Goal: Information Seeking & Learning: Learn about a topic

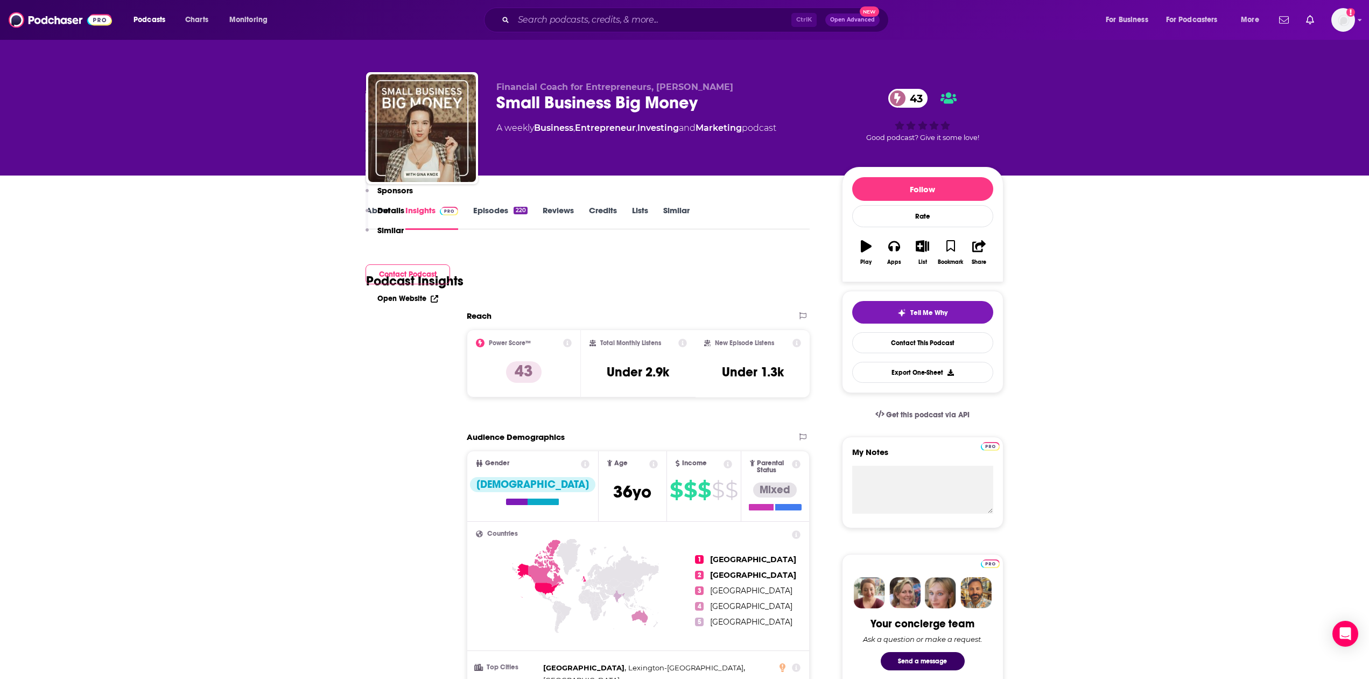
scroll to position [714, 0]
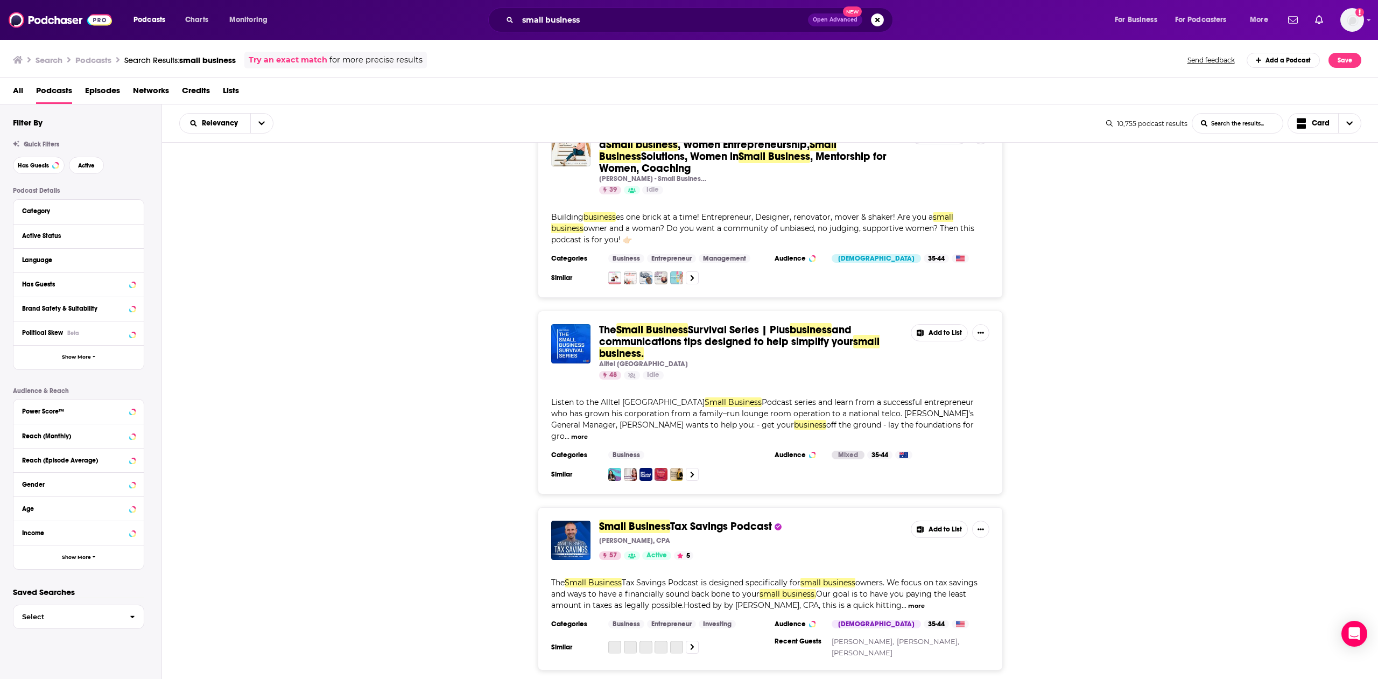
scroll to position [675, 0]
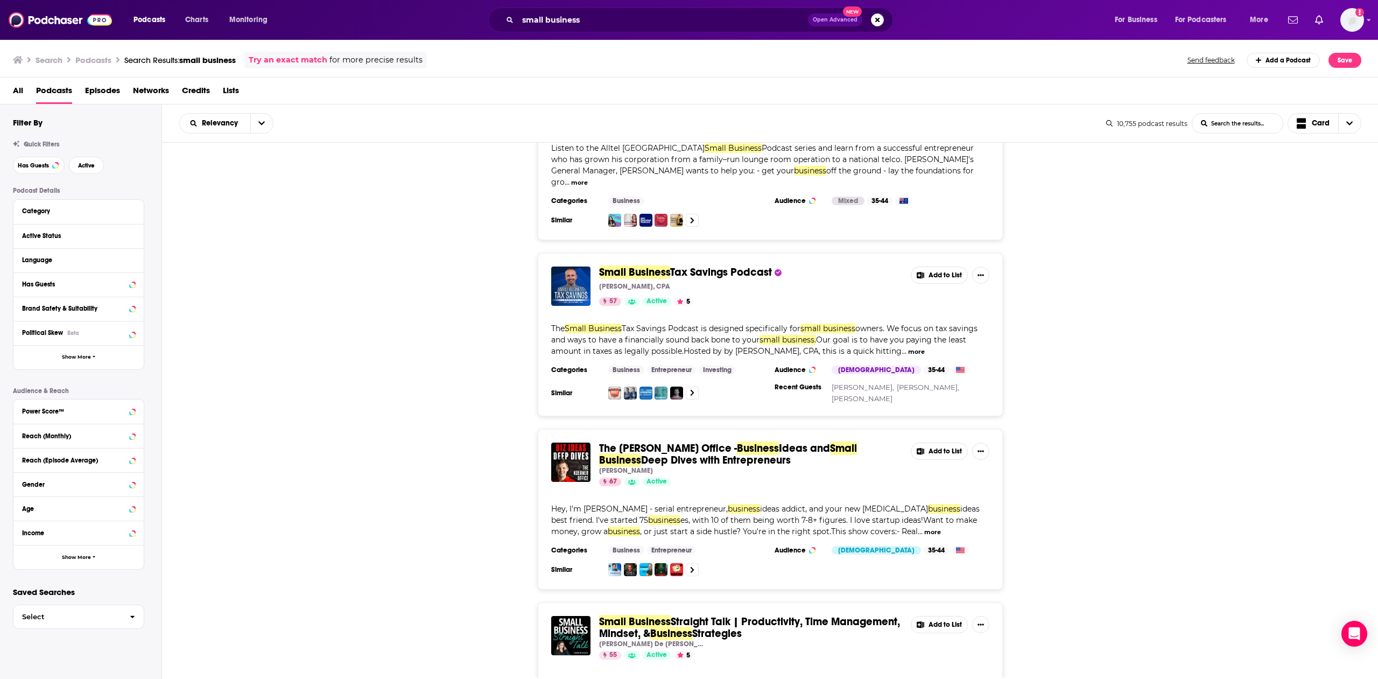
click at [391, 380] on div "Small Business Tax Savings Podcast [PERSON_NAME], CPA 57 Active 5 Add to List T…" at bounding box center [770, 334] width 1217 height 163
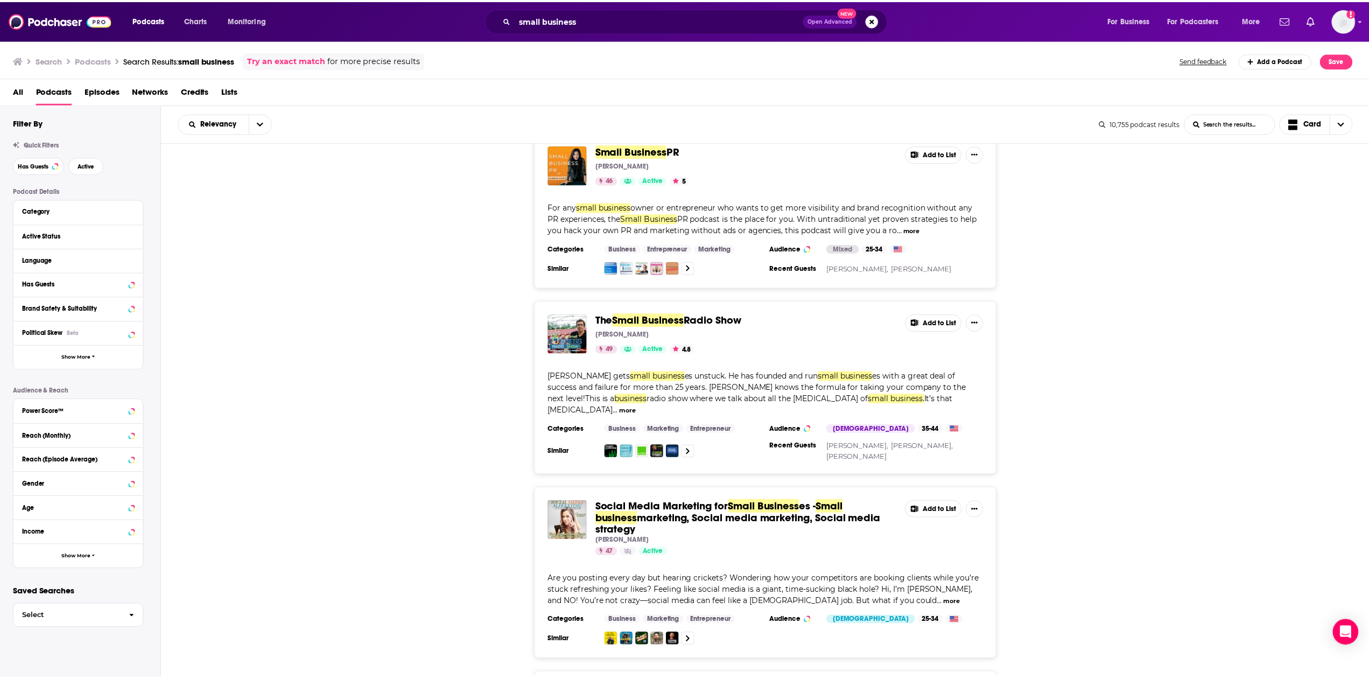
scroll to position [2026, 0]
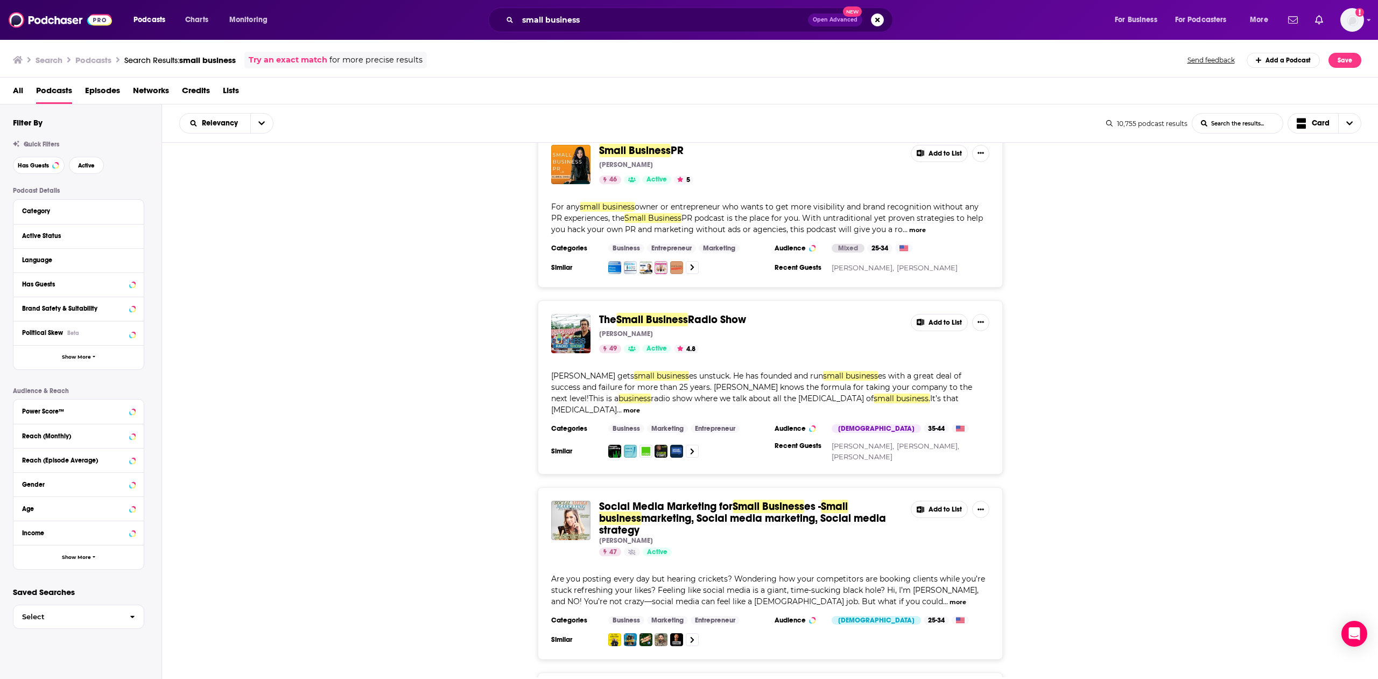
click at [622, 313] on span "Small Business" at bounding box center [653, 319] width 72 height 13
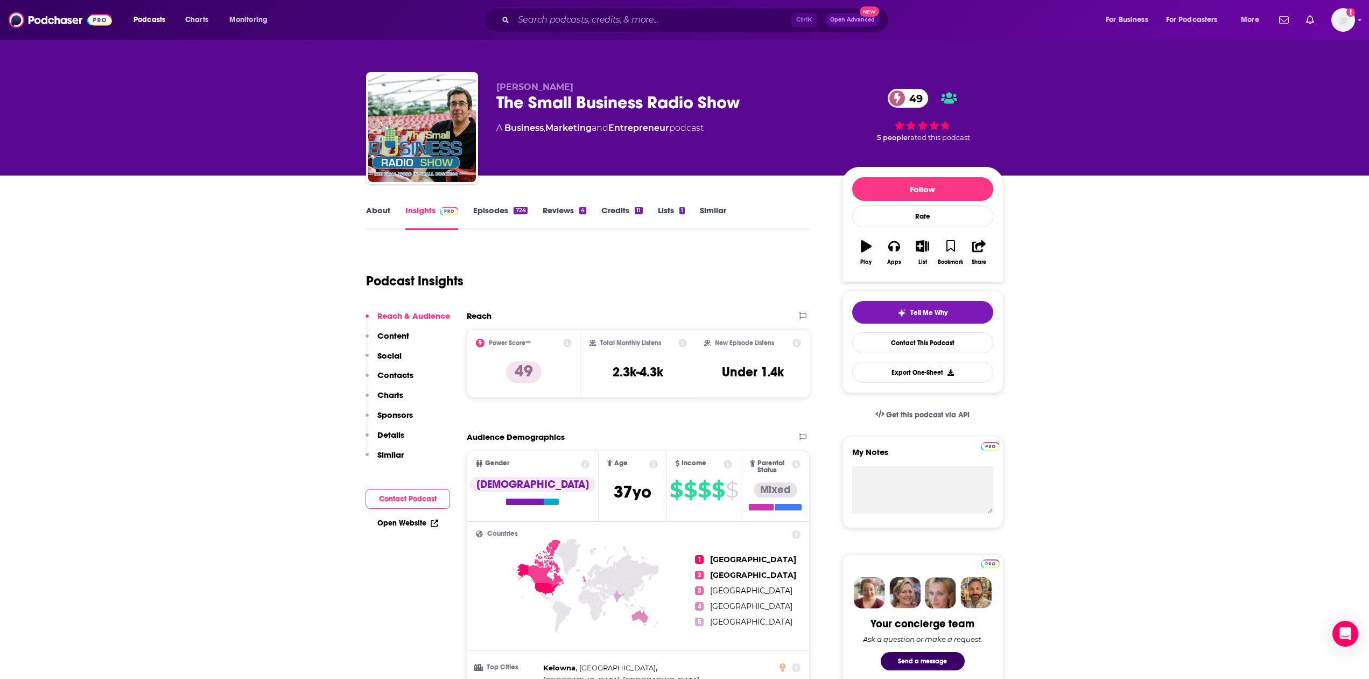
click at [486, 209] on link "Episodes 724" at bounding box center [500, 217] width 54 height 25
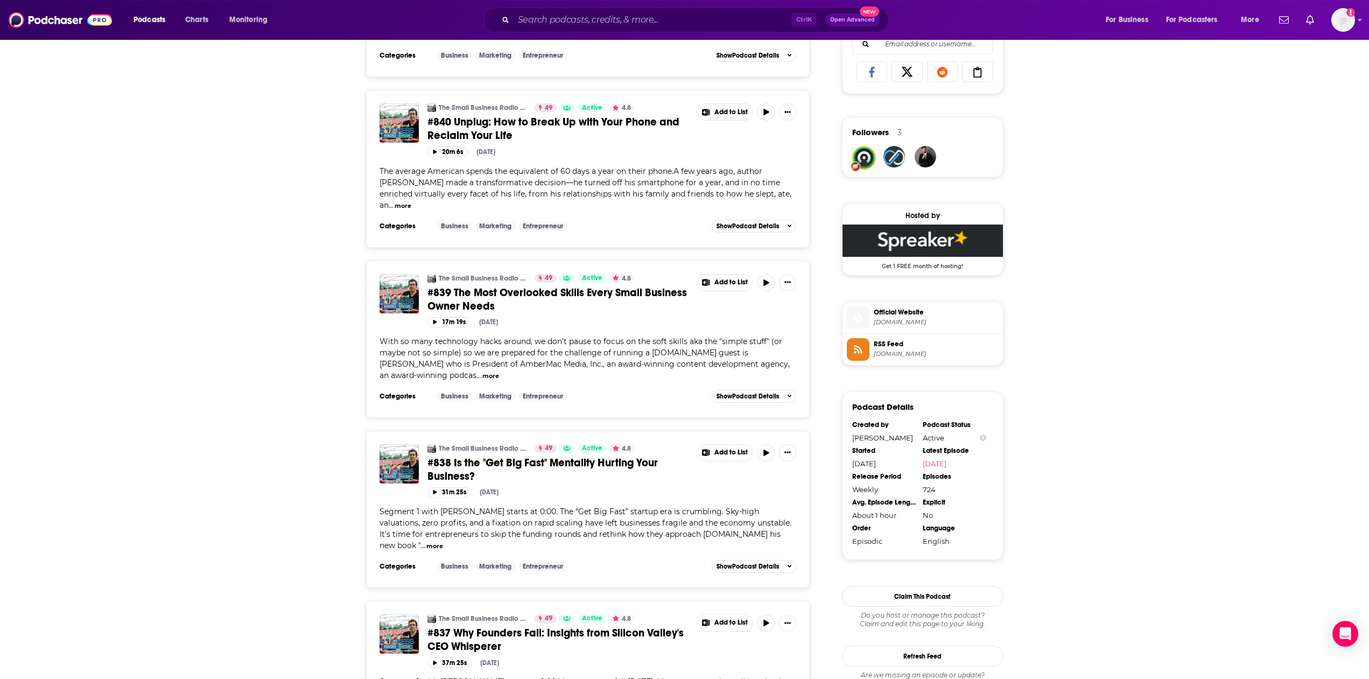
scroll to position [714, 0]
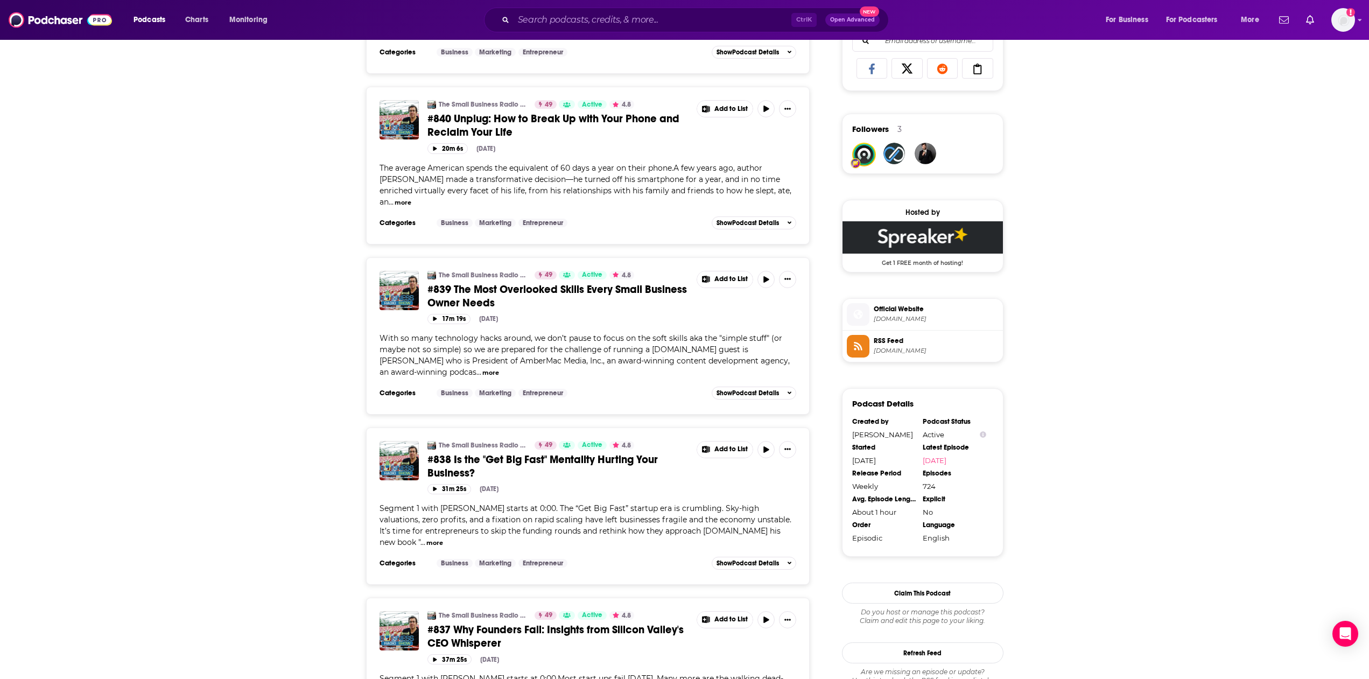
click at [896, 315] on span "Official Website [DOMAIN_NAME]" at bounding box center [934, 314] width 129 height 22
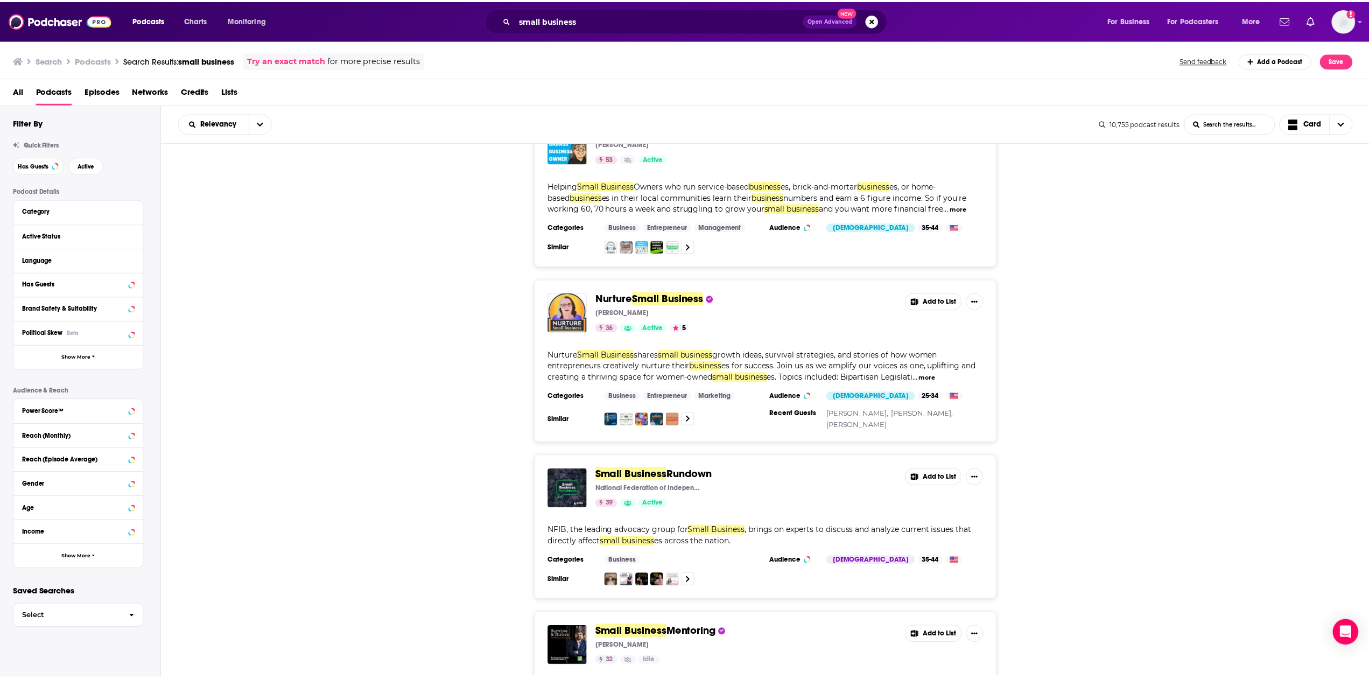
scroll to position [3437, 0]
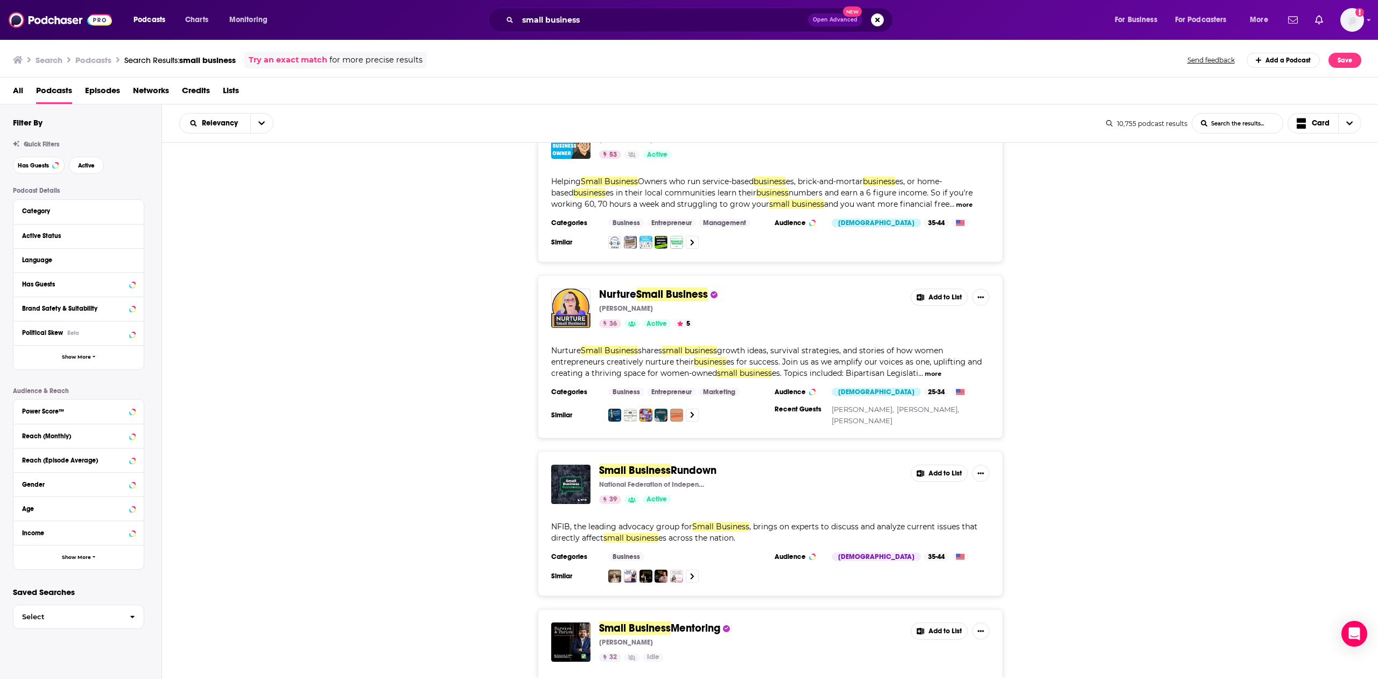
click at [636, 288] on span "Nurture" at bounding box center [617, 294] width 37 height 13
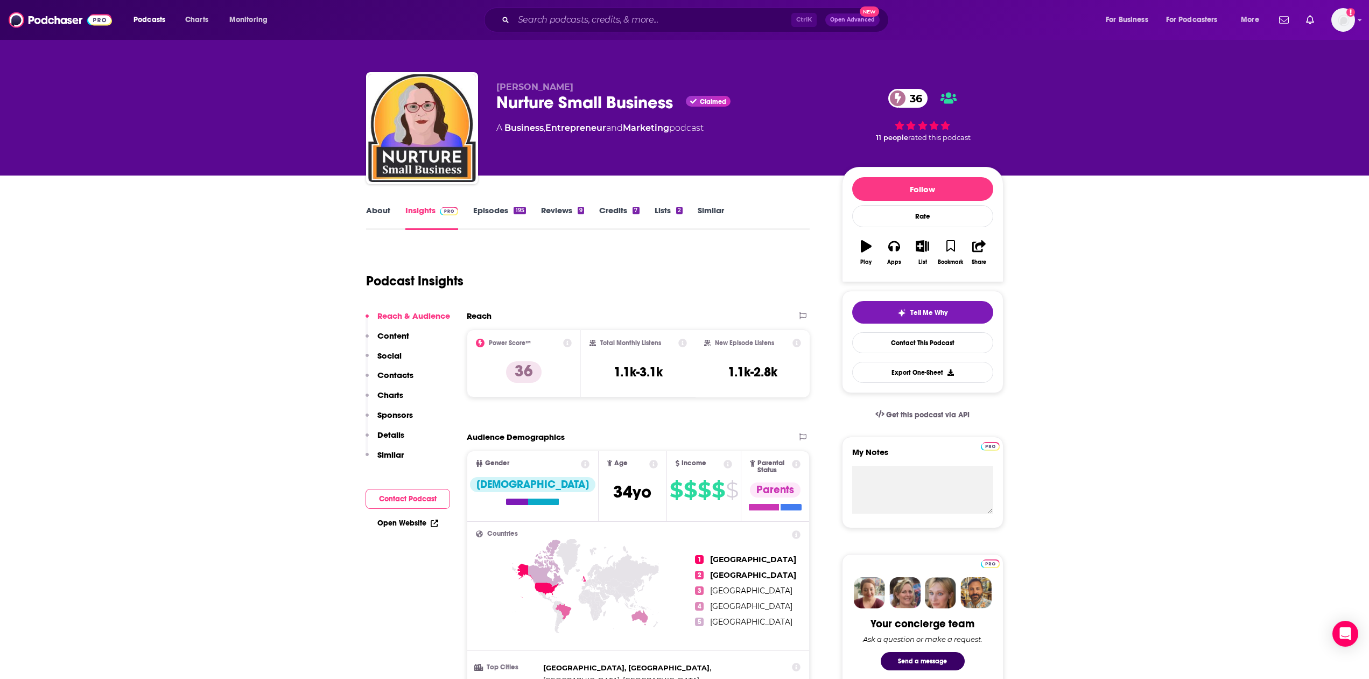
click at [510, 207] on link "Episodes 195" at bounding box center [499, 217] width 52 height 25
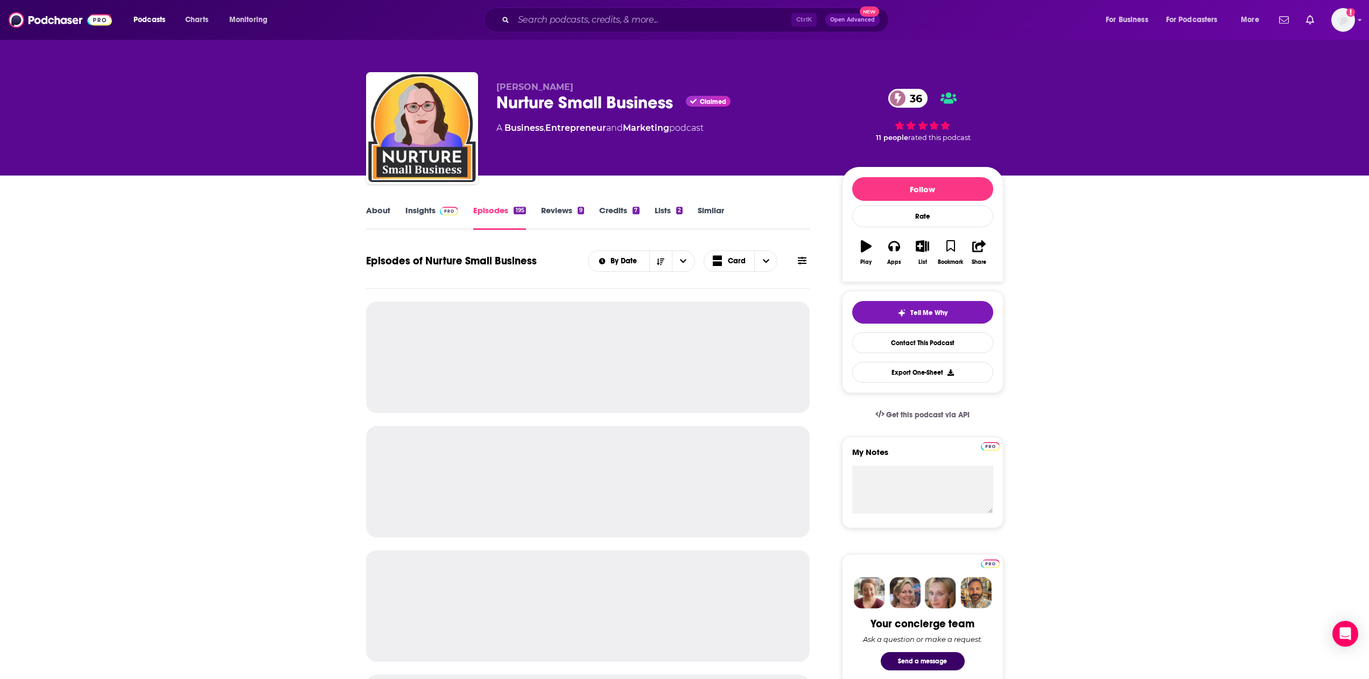
click at [709, 101] on span "Claimed" at bounding box center [713, 101] width 26 height 5
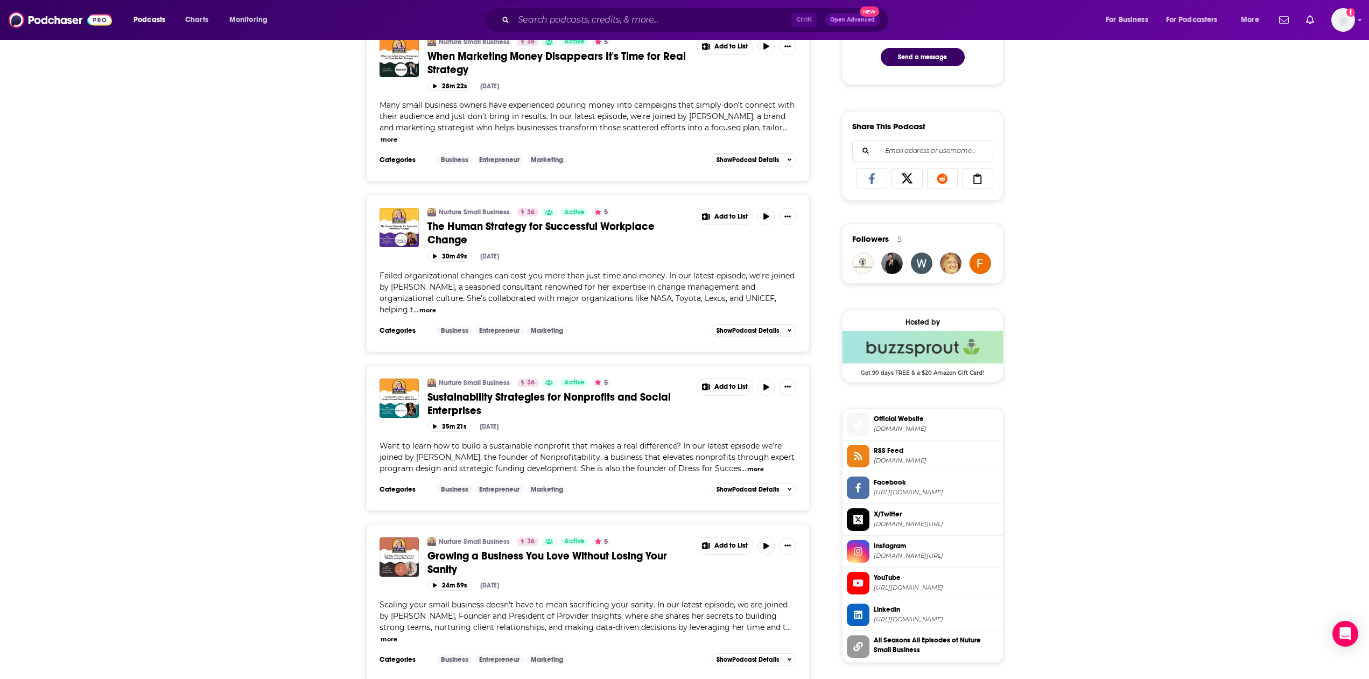
scroll to position [165, 0]
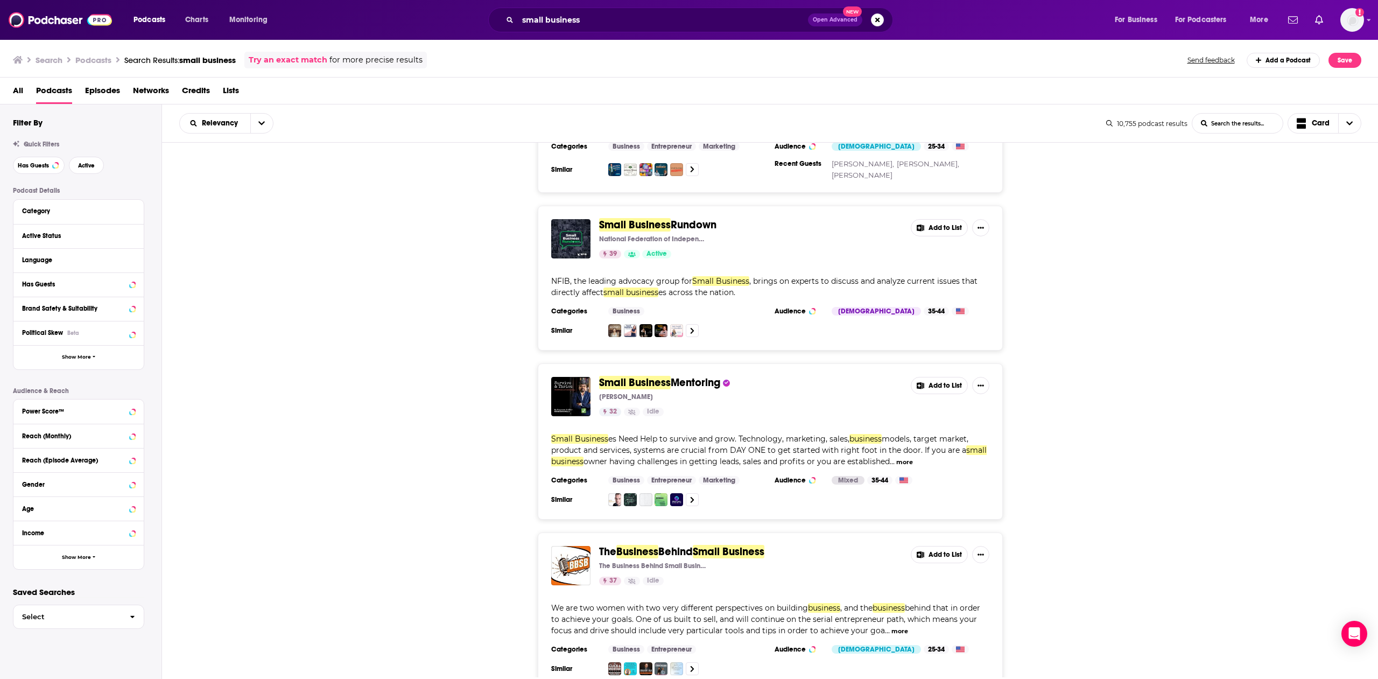
scroll to position [3874, 0]
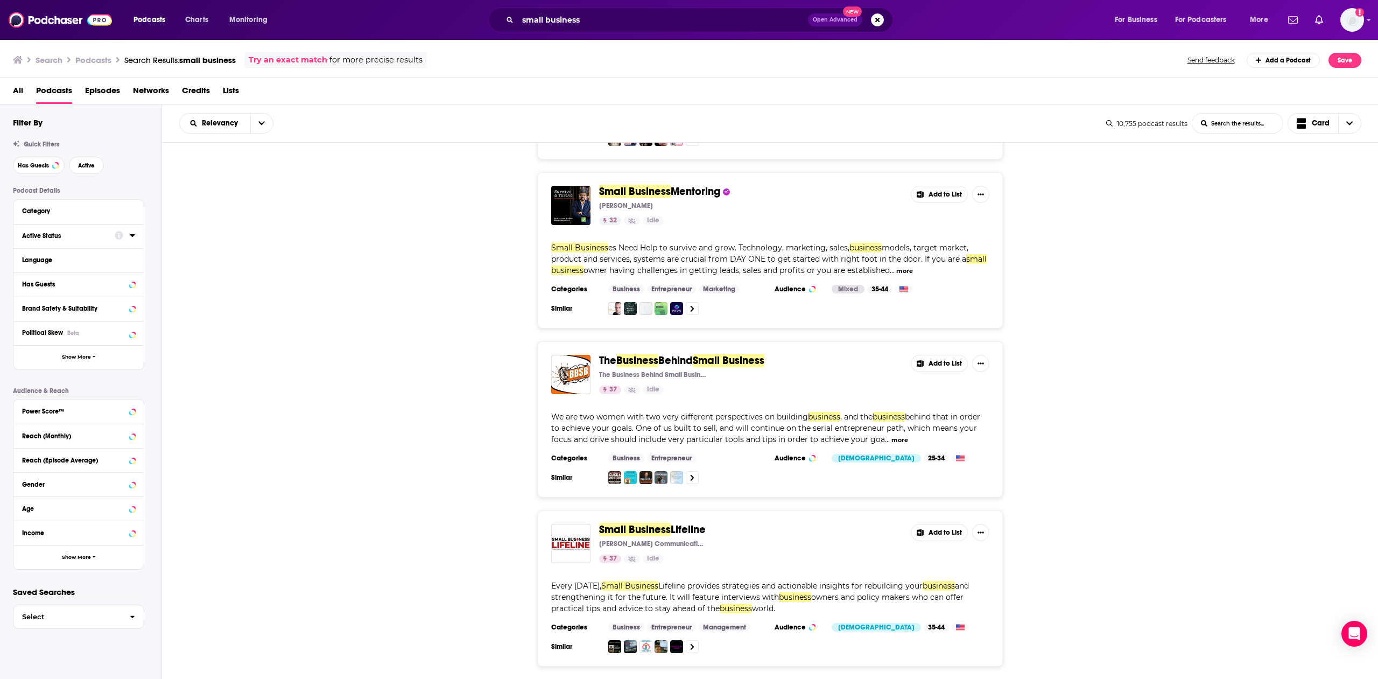
click at [59, 235] on div "Active Status" at bounding box center [65, 236] width 86 height 8
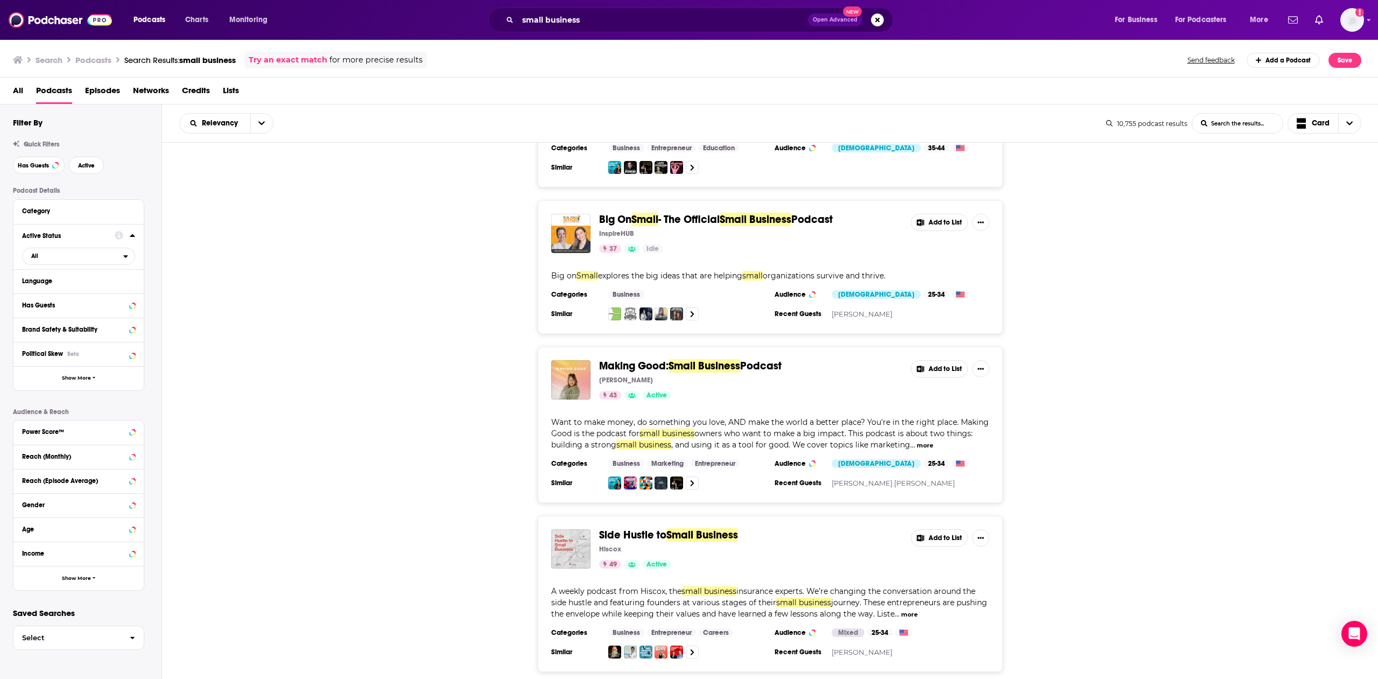
scroll to position [2831, 0]
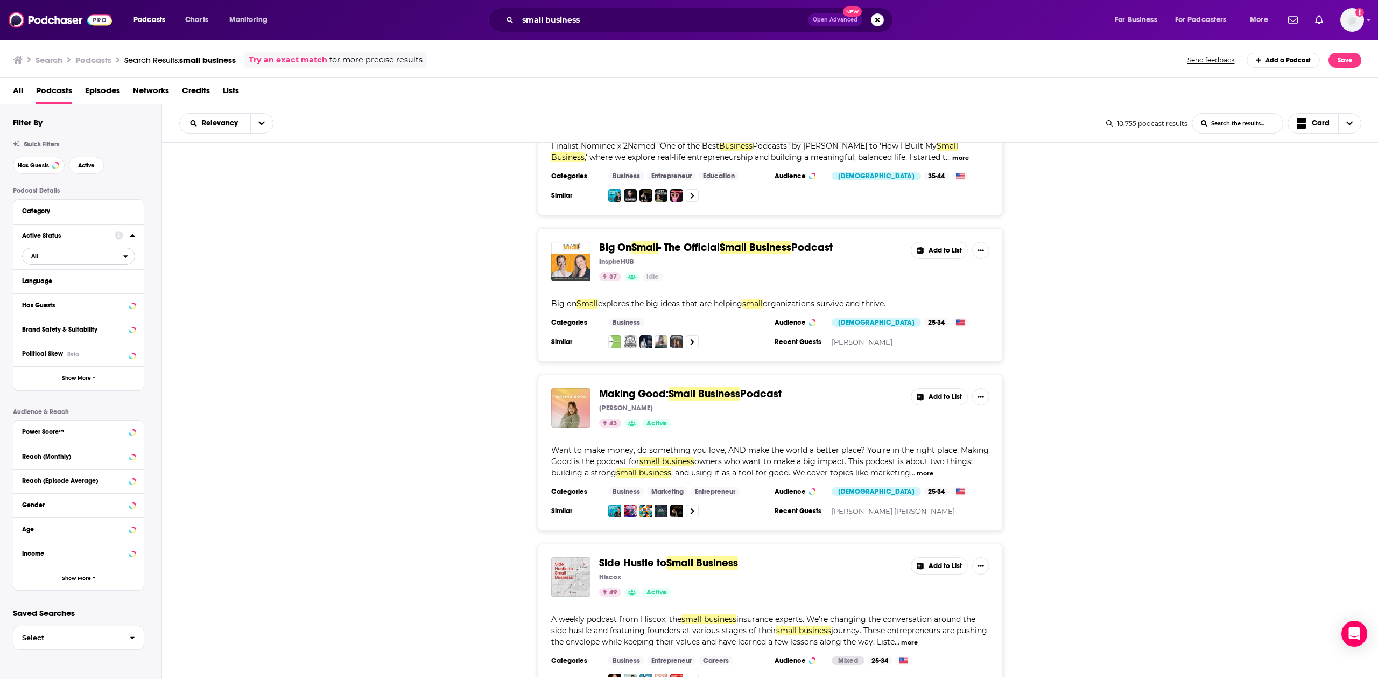
click at [99, 259] on span "All" at bounding box center [73, 256] width 101 height 14
click at [92, 288] on div "Active 2k" at bounding box center [82, 292] width 121 height 18
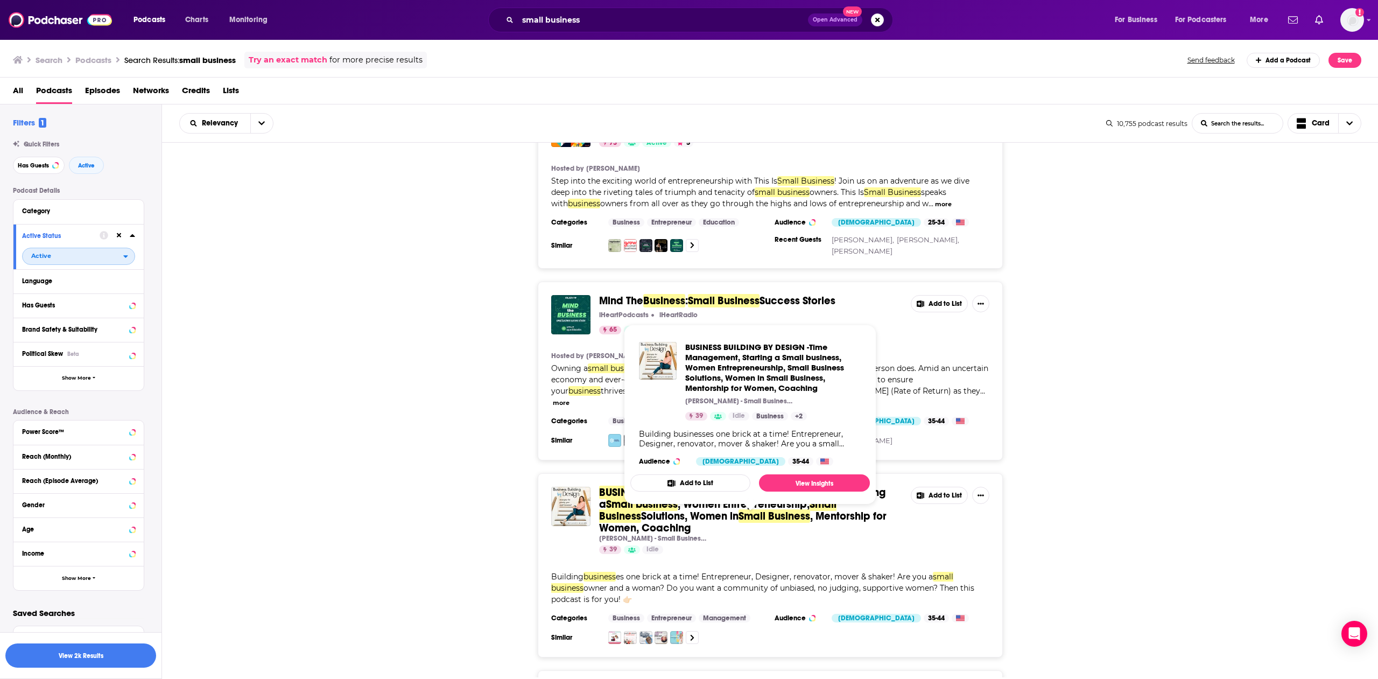
scroll to position [0, 0]
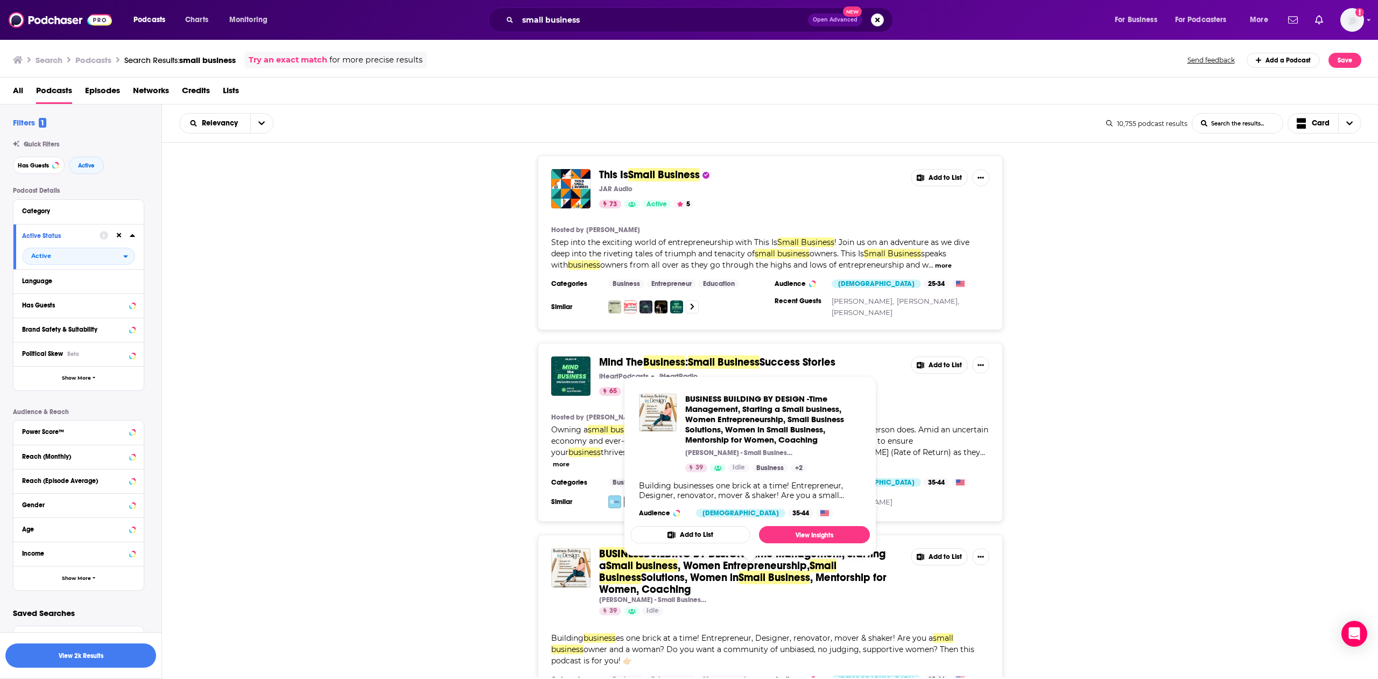
click at [1127, 383] on div "Mind The Business : Small Business Success Stories iHeartPodcasts iHeartRadio 6…" at bounding box center [770, 432] width 1217 height 179
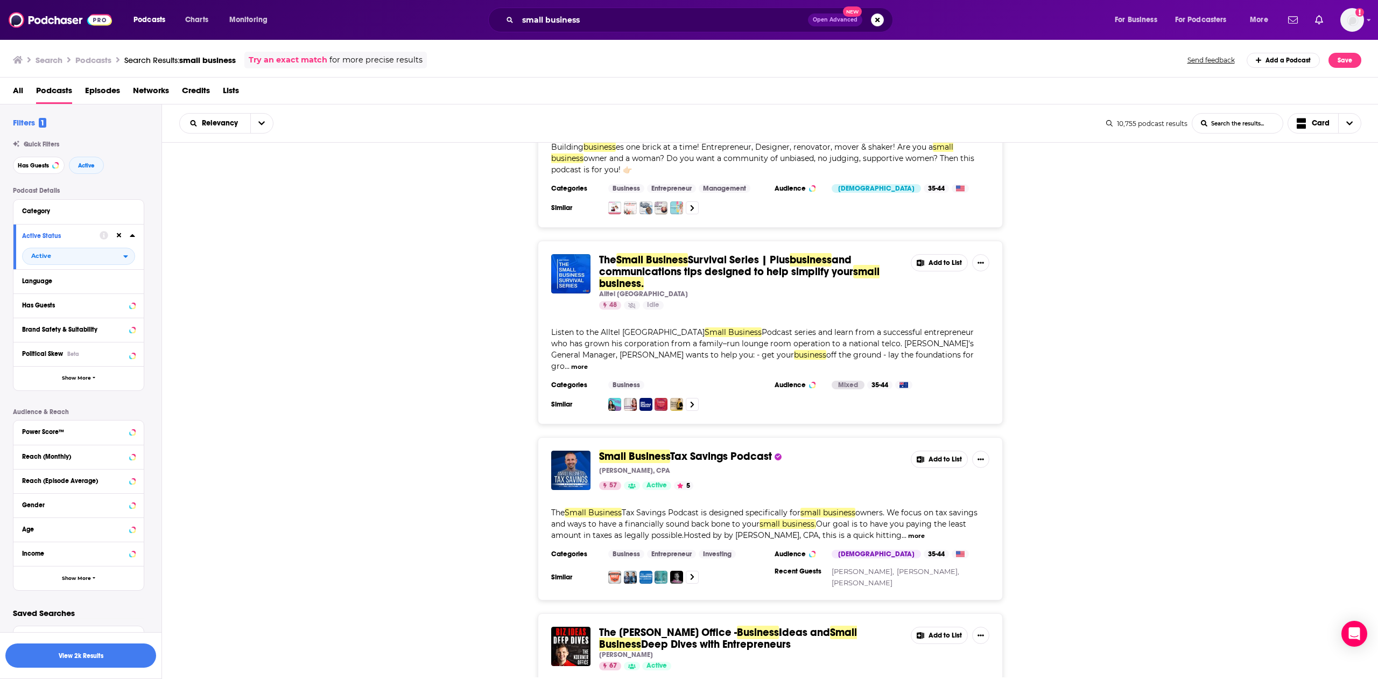
scroll to position [1043, 0]
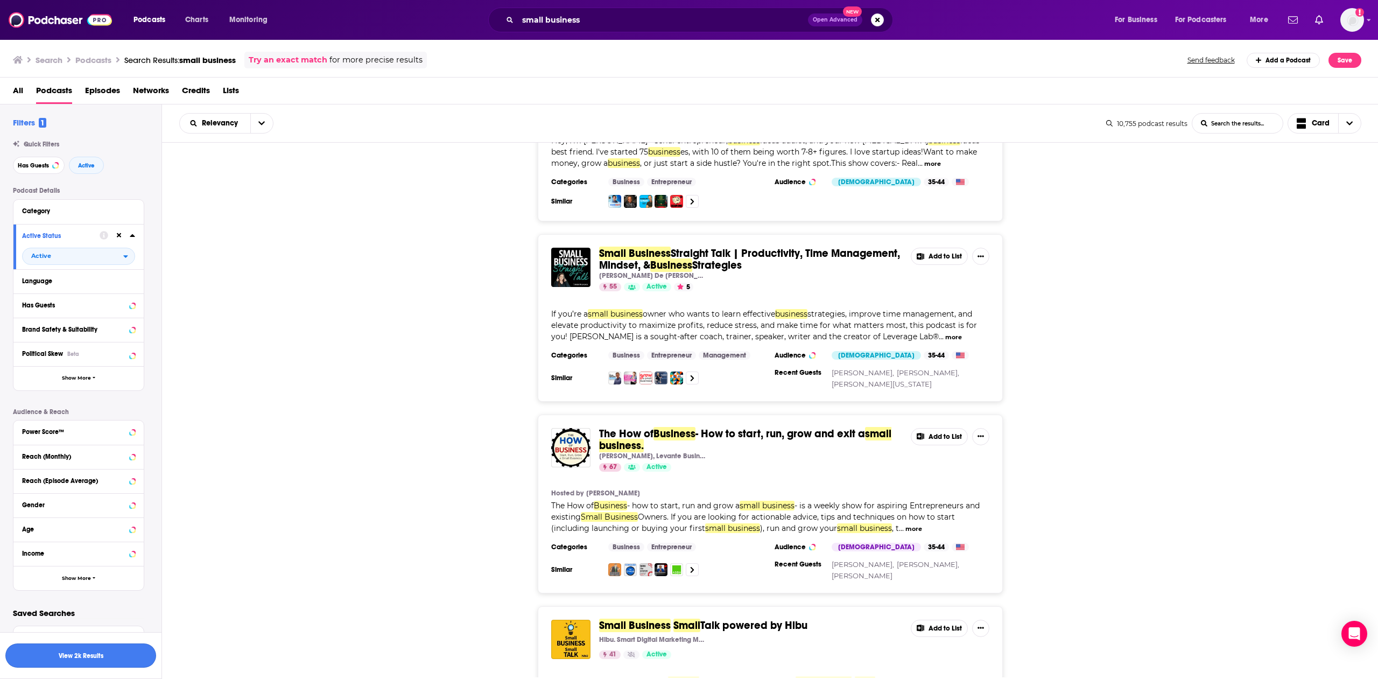
click at [131, 662] on button "View 2k Results" at bounding box center [80, 655] width 151 height 24
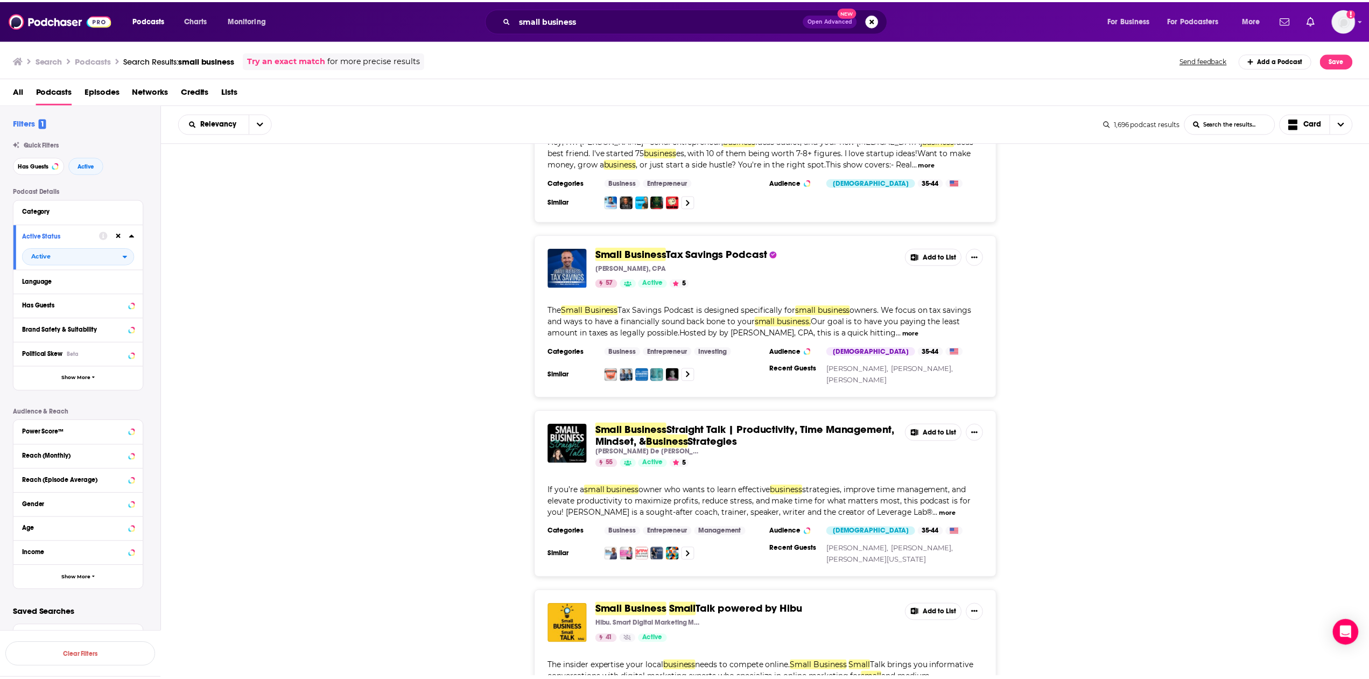
scroll to position [491, 0]
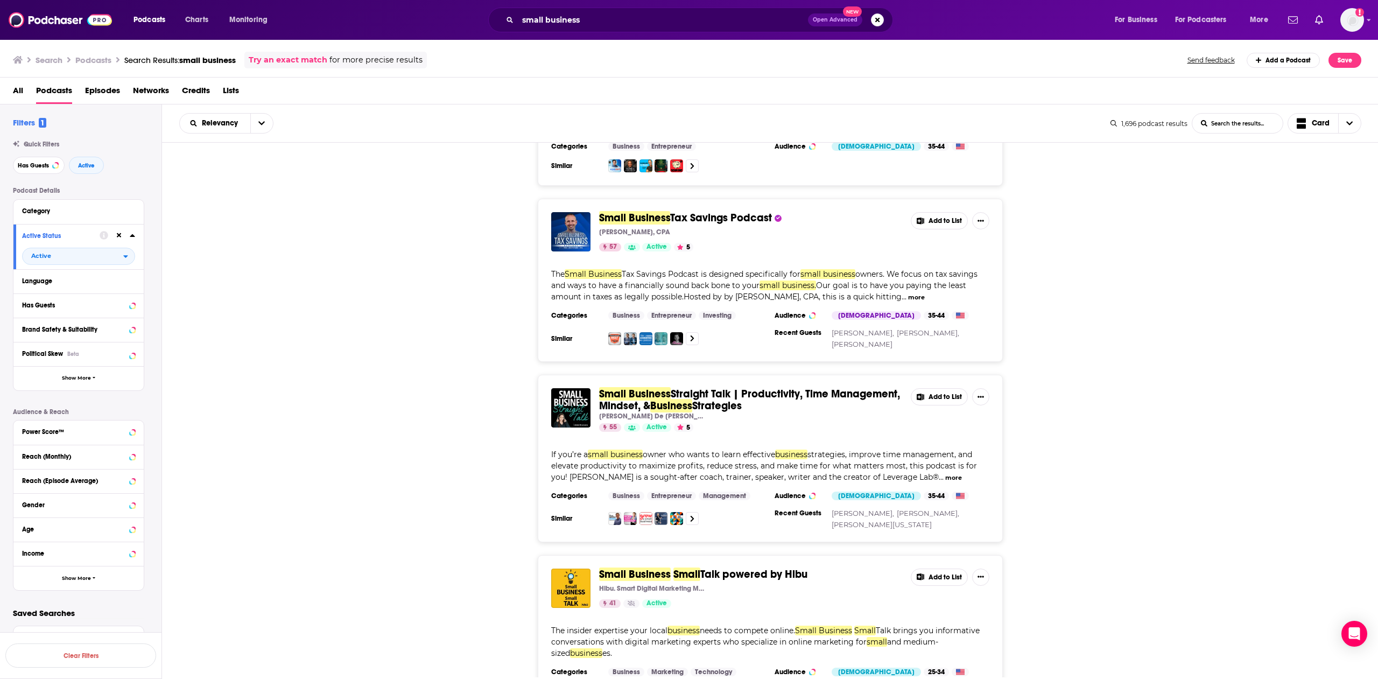
click at [679, 219] on span "Tax Savings Podcast" at bounding box center [721, 217] width 102 height 13
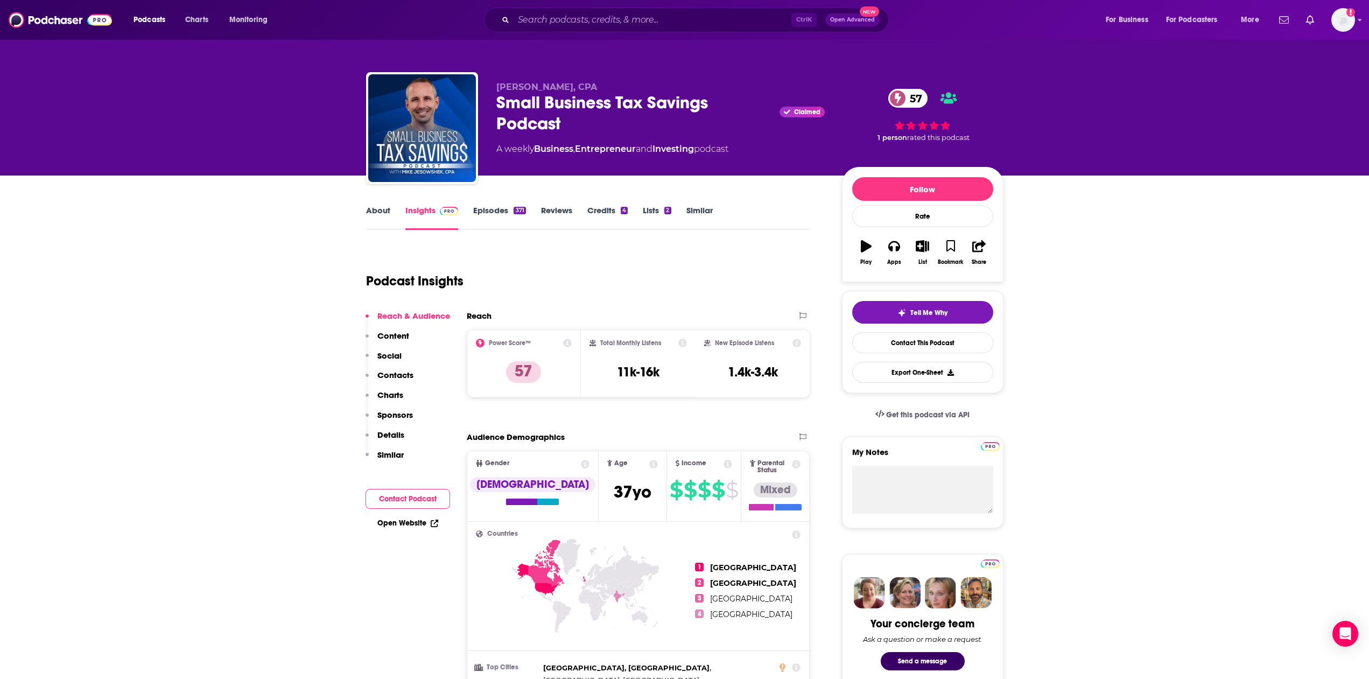
click at [498, 212] on link "Episodes 371" at bounding box center [499, 217] width 52 height 25
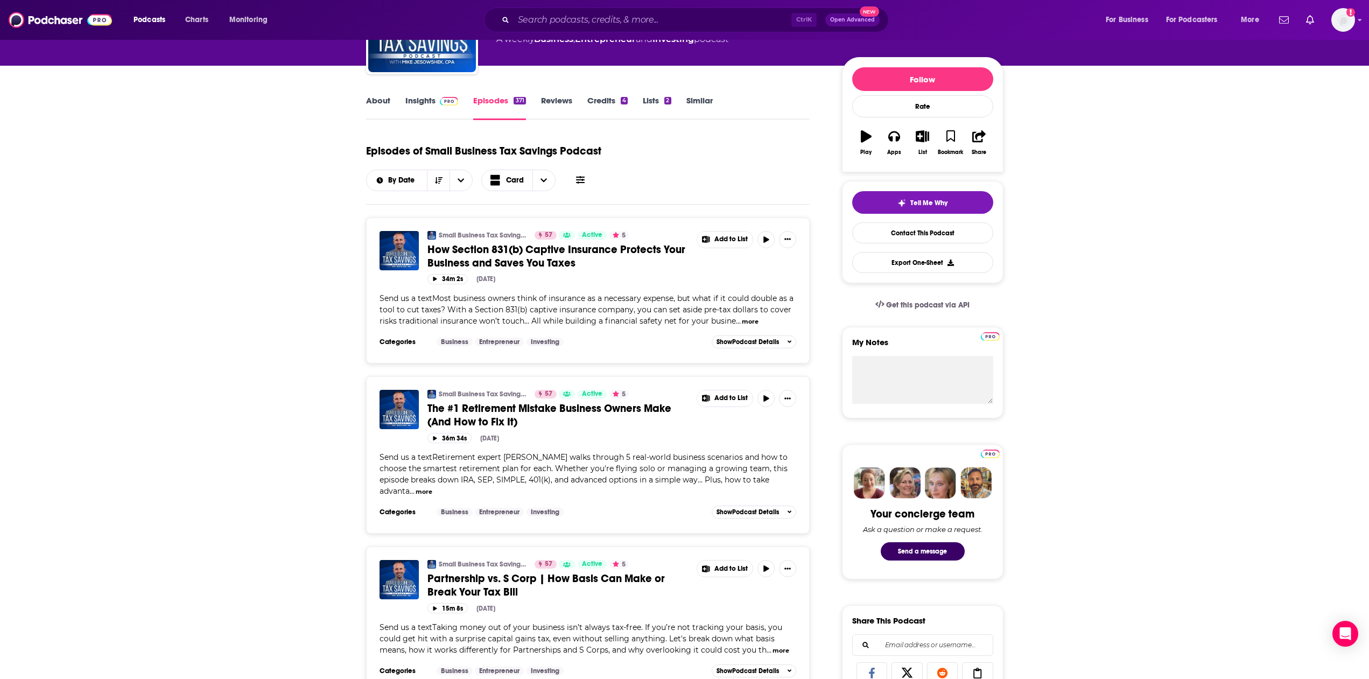
scroll to position [165, 0]
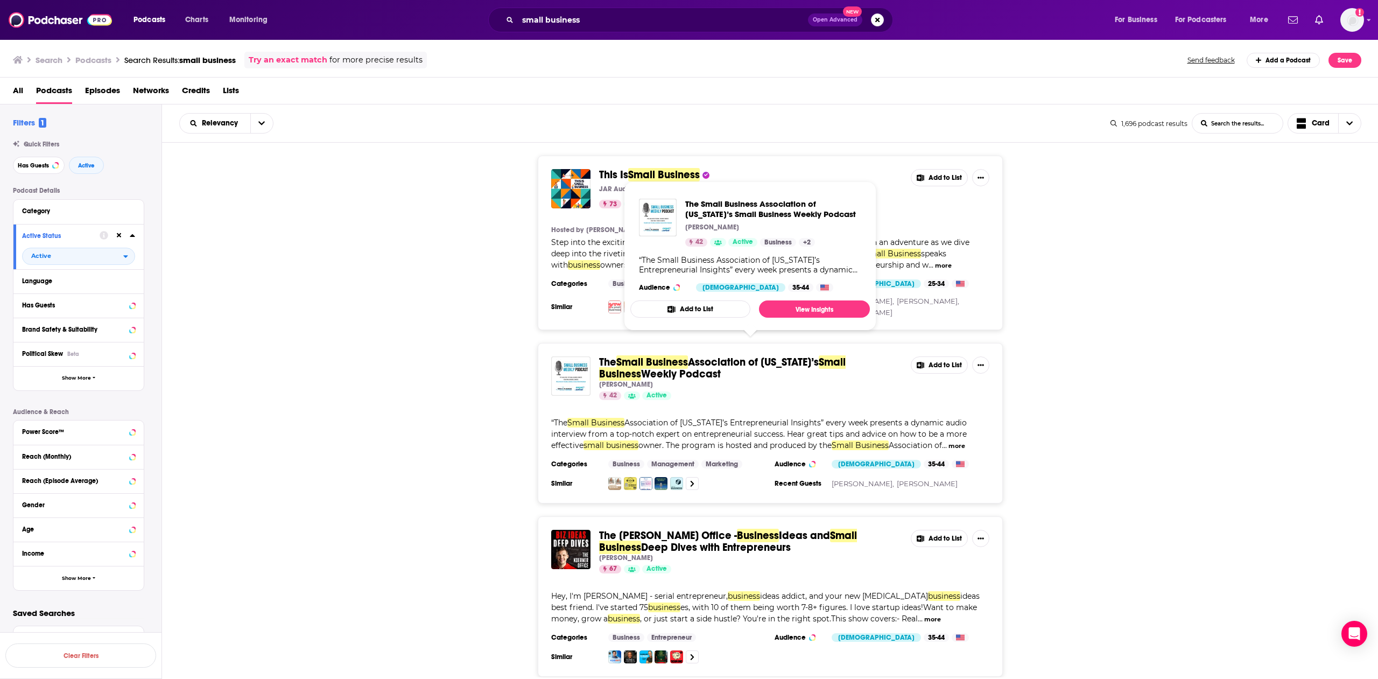
scroll to position [61, 0]
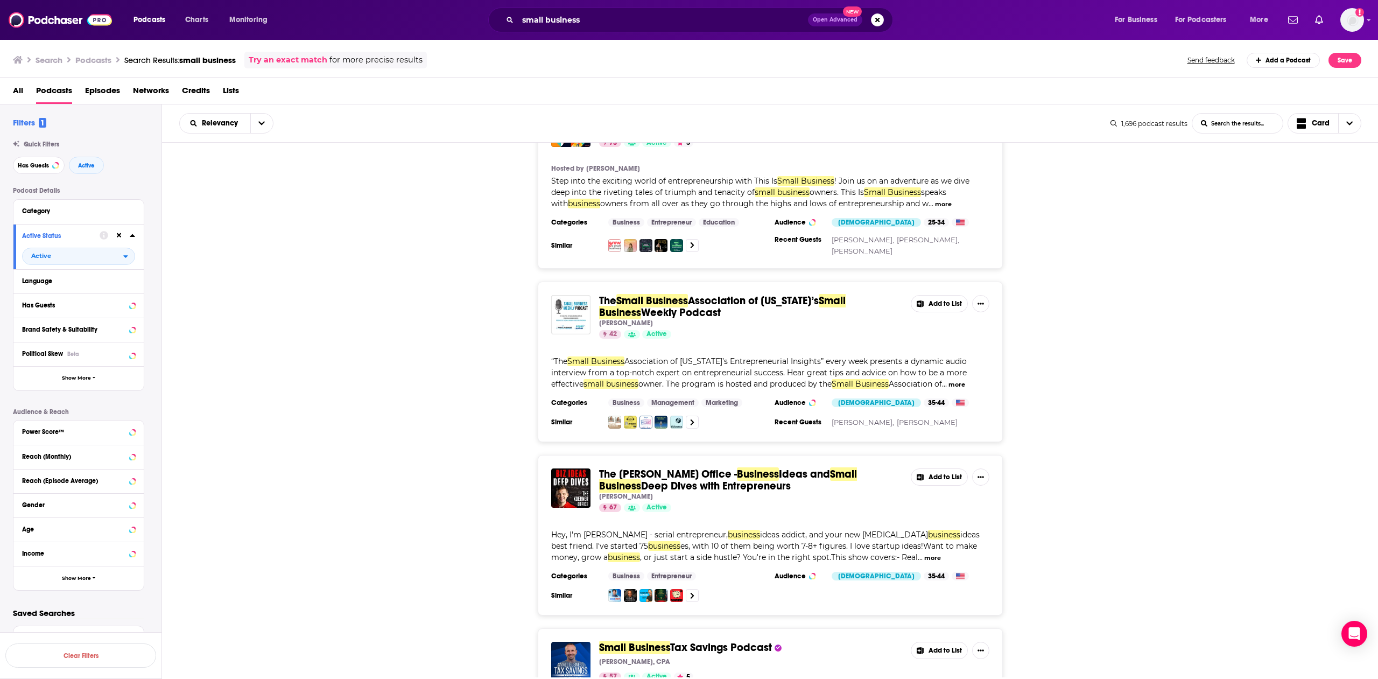
click at [494, 401] on div "The Small Business Association of [US_STATE]’s Small Business Weekly Podcast [P…" at bounding box center [770, 362] width 1217 height 160
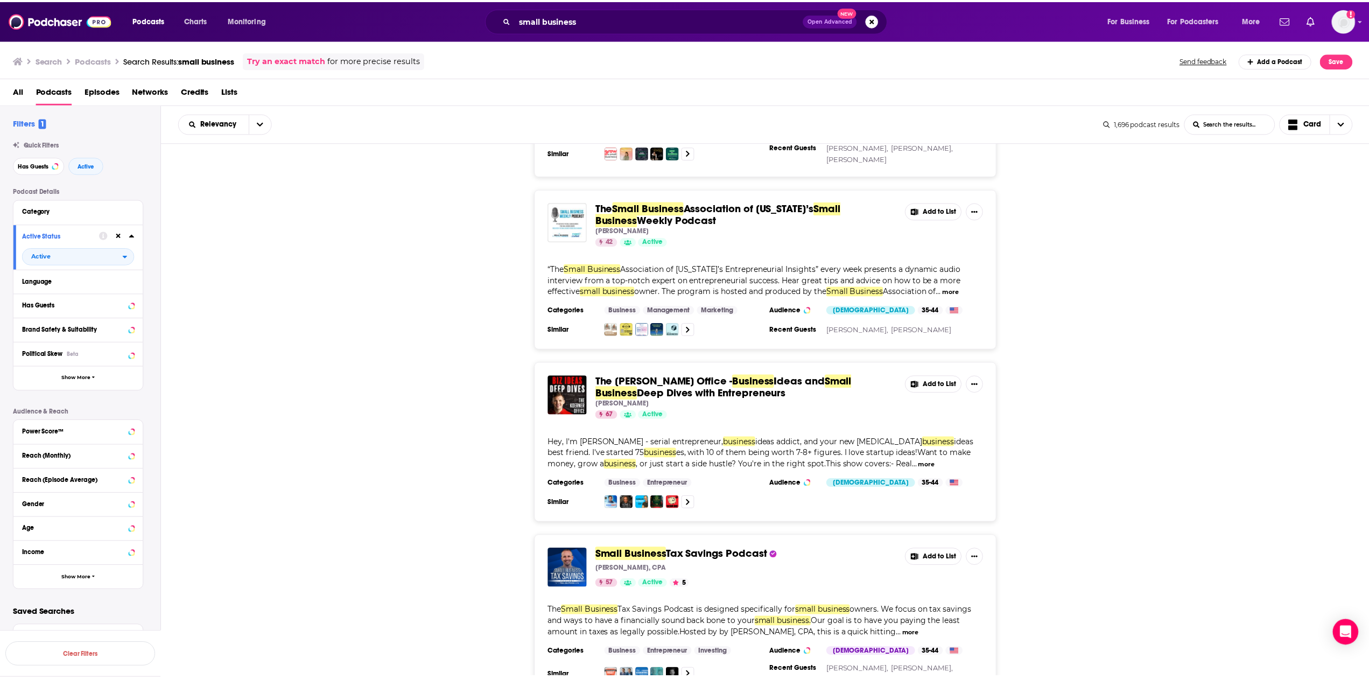
scroll to position [246, 0]
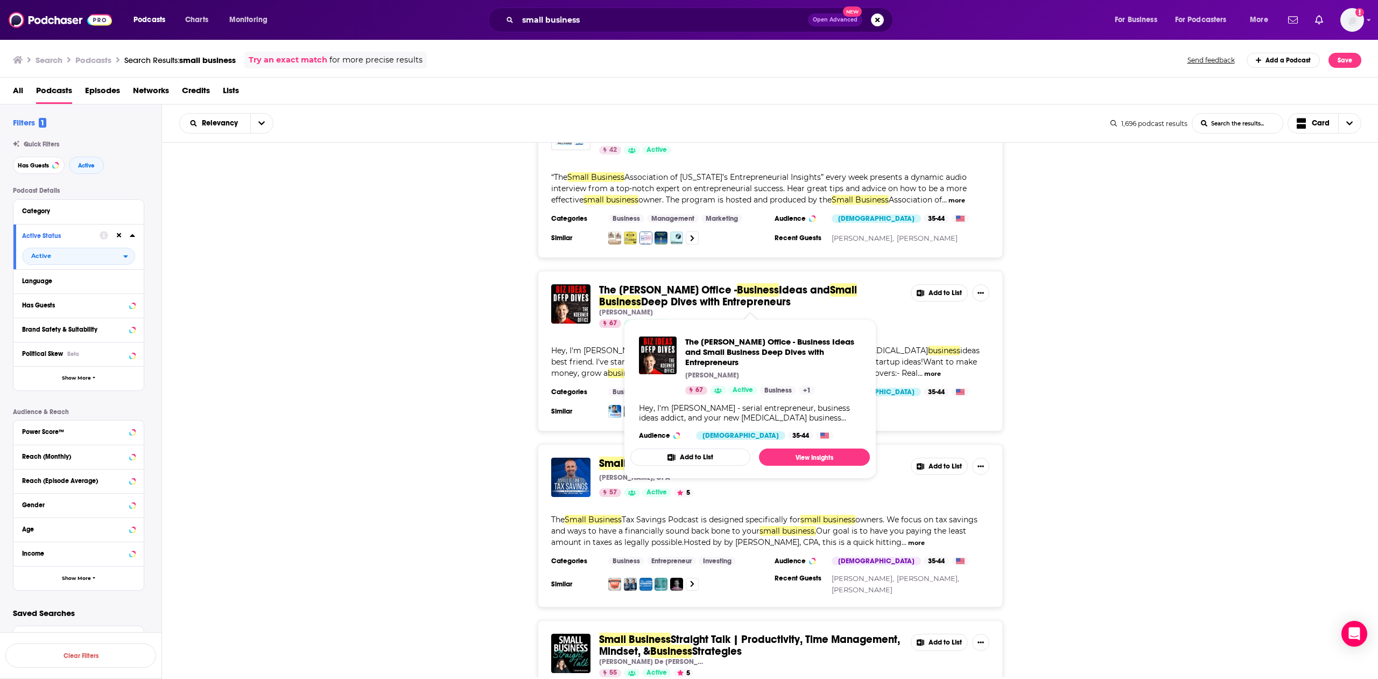
click at [637, 290] on span "The [PERSON_NAME] Office -" at bounding box center [668, 289] width 138 height 13
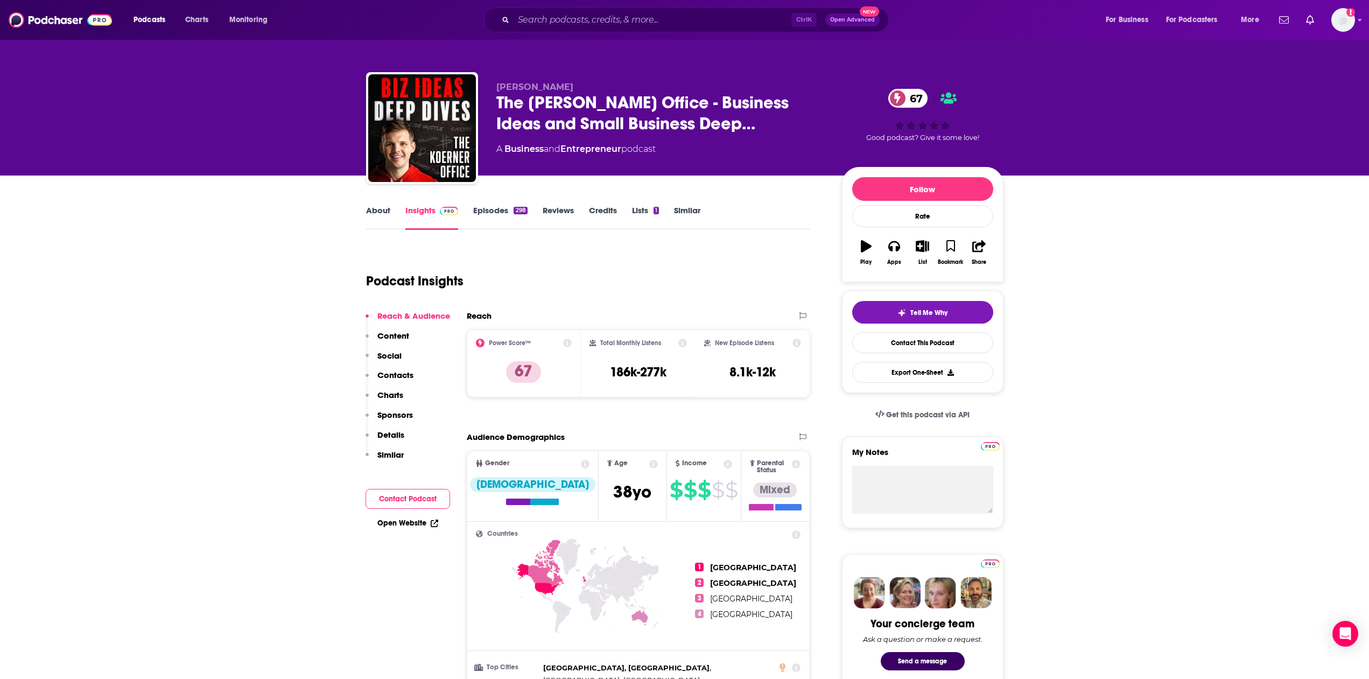
click at [551, 216] on link "Reviews" at bounding box center [558, 217] width 31 height 25
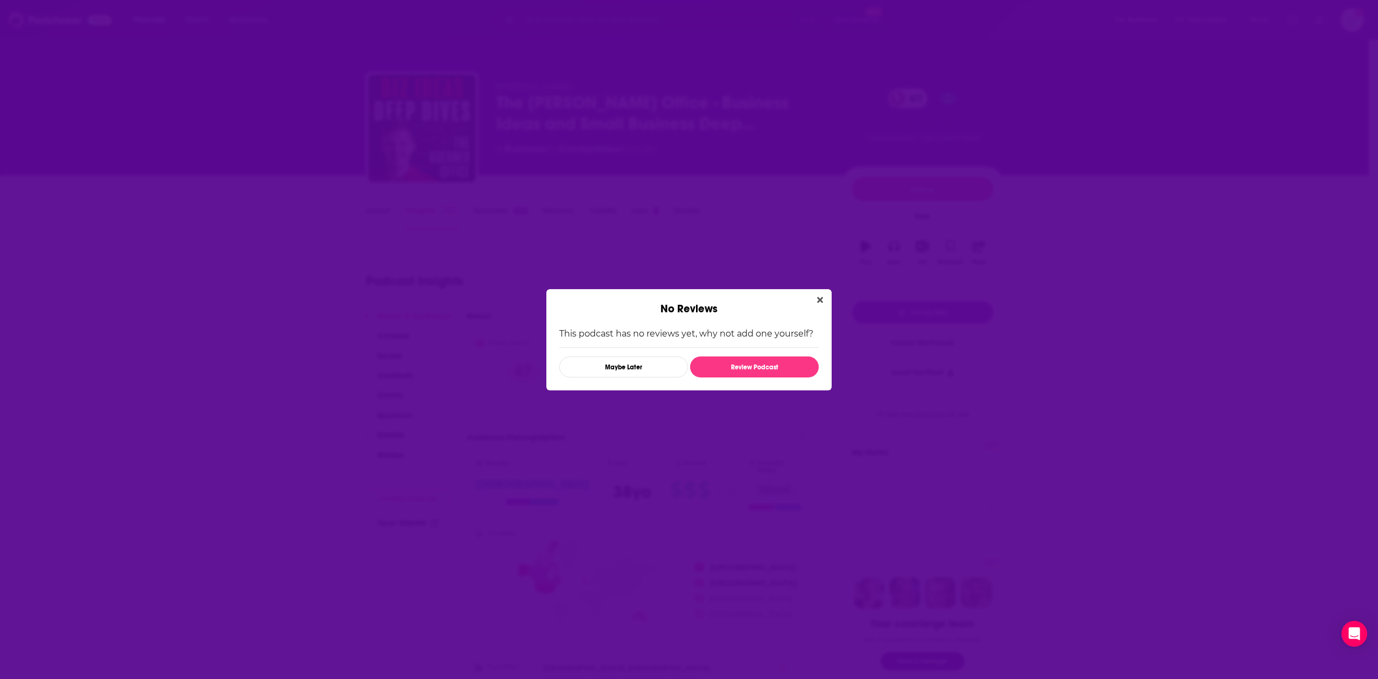
click at [811, 298] on div "No Reviews" at bounding box center [689, 302] width 285 height 26
click at [822, 299] on icon "Close" at bounding box center [820, 300] width 6 height 6
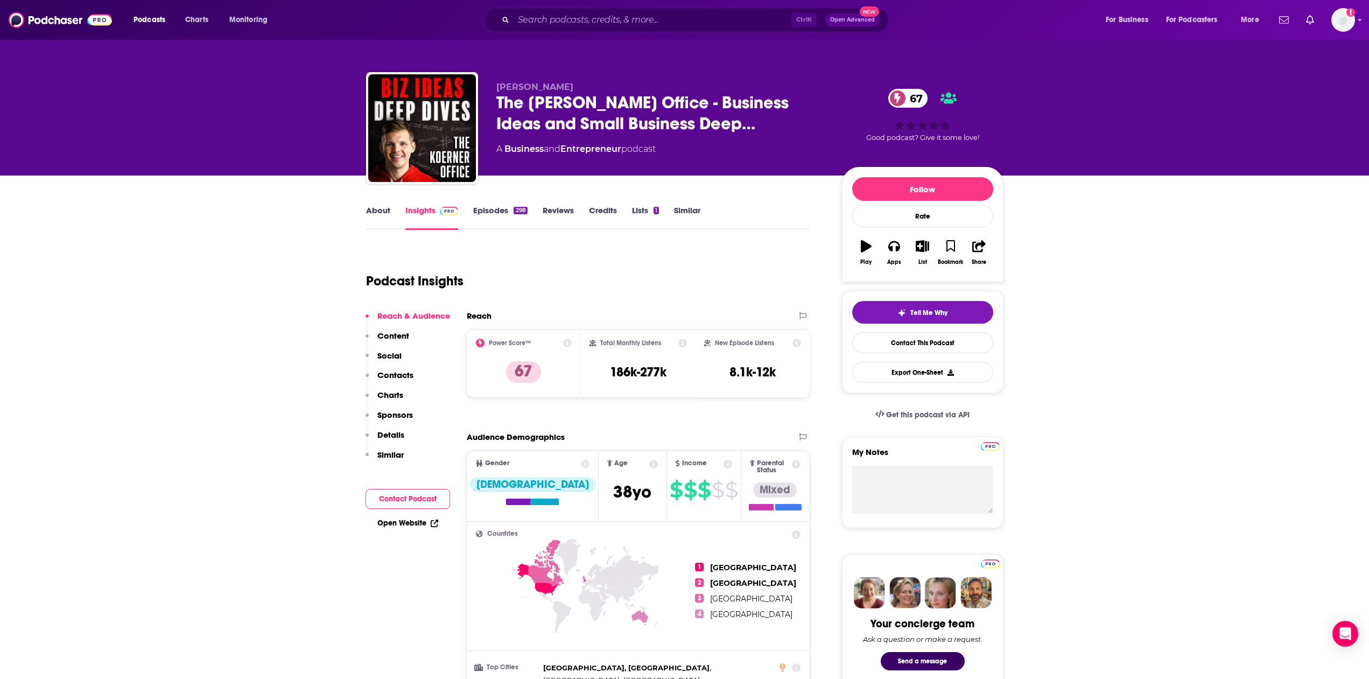
click at [508, 211] on link "Episodes 298" at bounding box center [500, 217] width 54 height 25
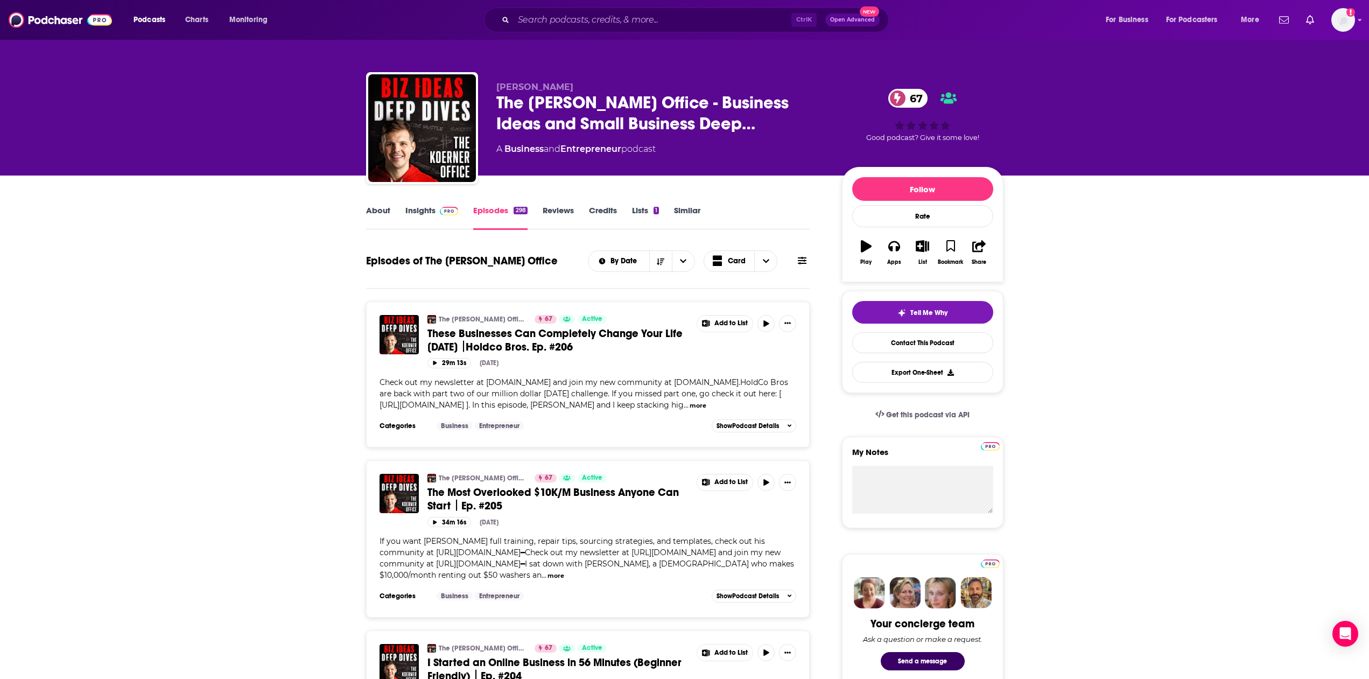
click at [418, 209] on link "Insights" at bounding box center [431, 217] width 53 height 25
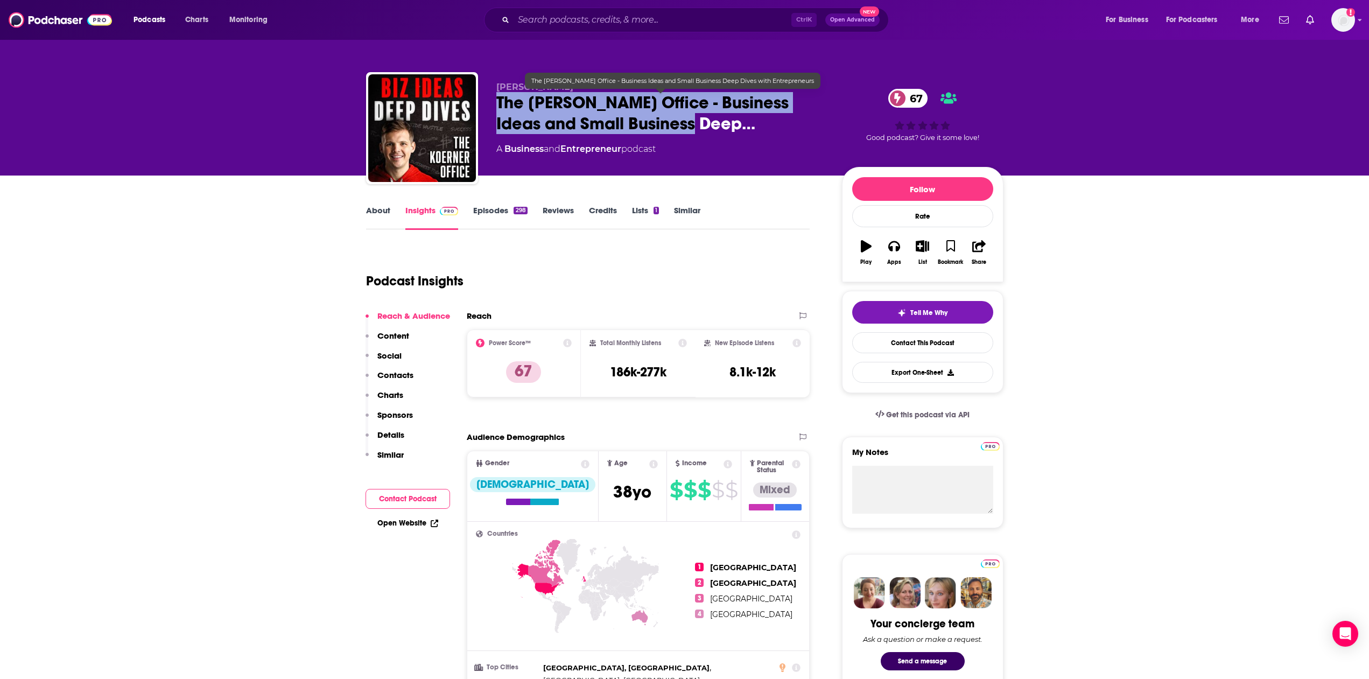
drag, startPoint x: 500, startPoint y: 100, endPoint x: 754, endPoint y: 119, distance: 255.4
click at [754, 119] on span "The [PERSON_NAME] Office - Business Ideas and Small Business Deep…" at bounding box center [660, 113] width 328 height 42
click at [544, 218] on link "Reviews" at bounding box center [558, 217] width 31 height 25
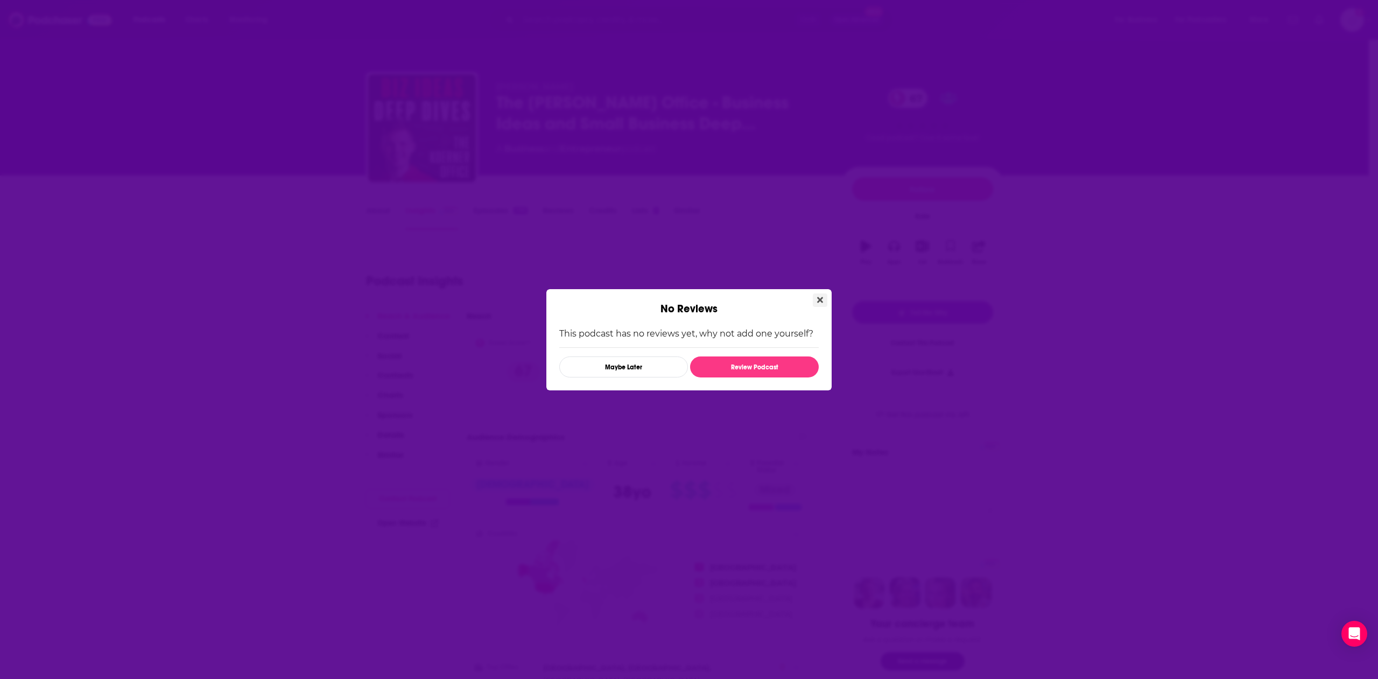
click at [825, 297] on button "Close" at bounding box center [820, 299] width 15 height 13
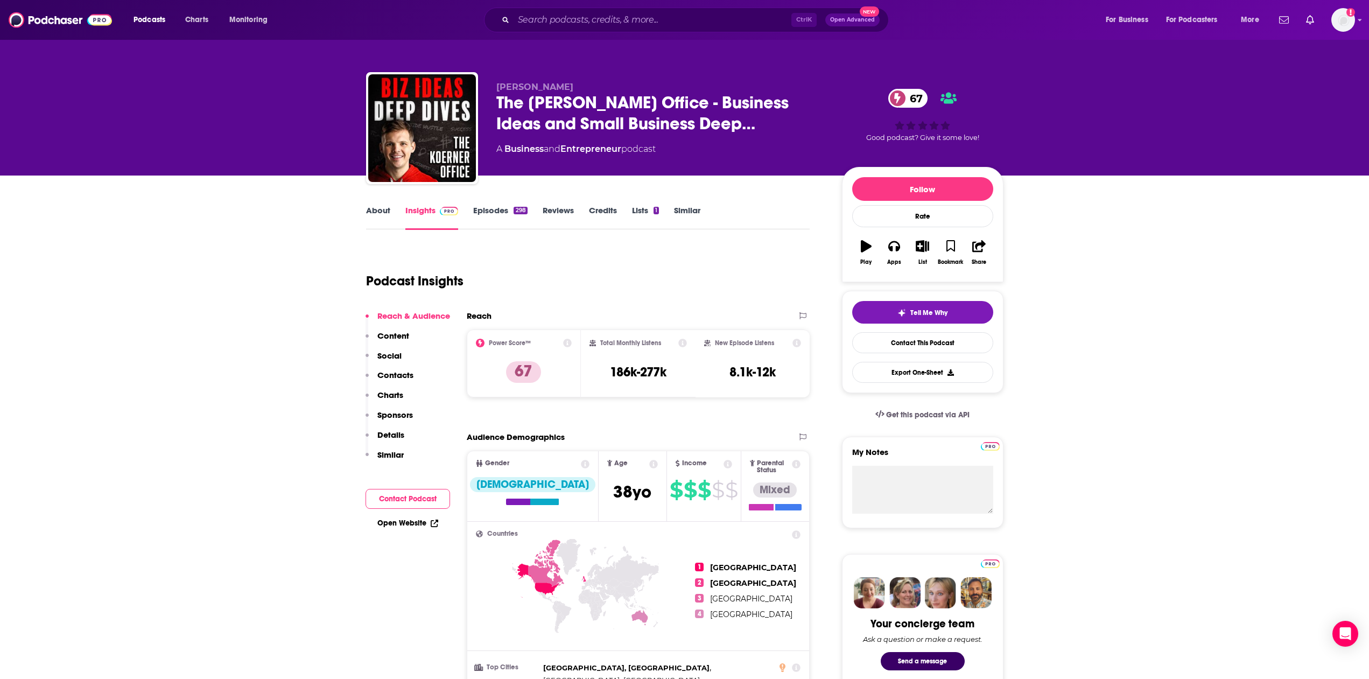
click at [372, 216] on link "About" at bounding box center [378, 217] width 24 height 25
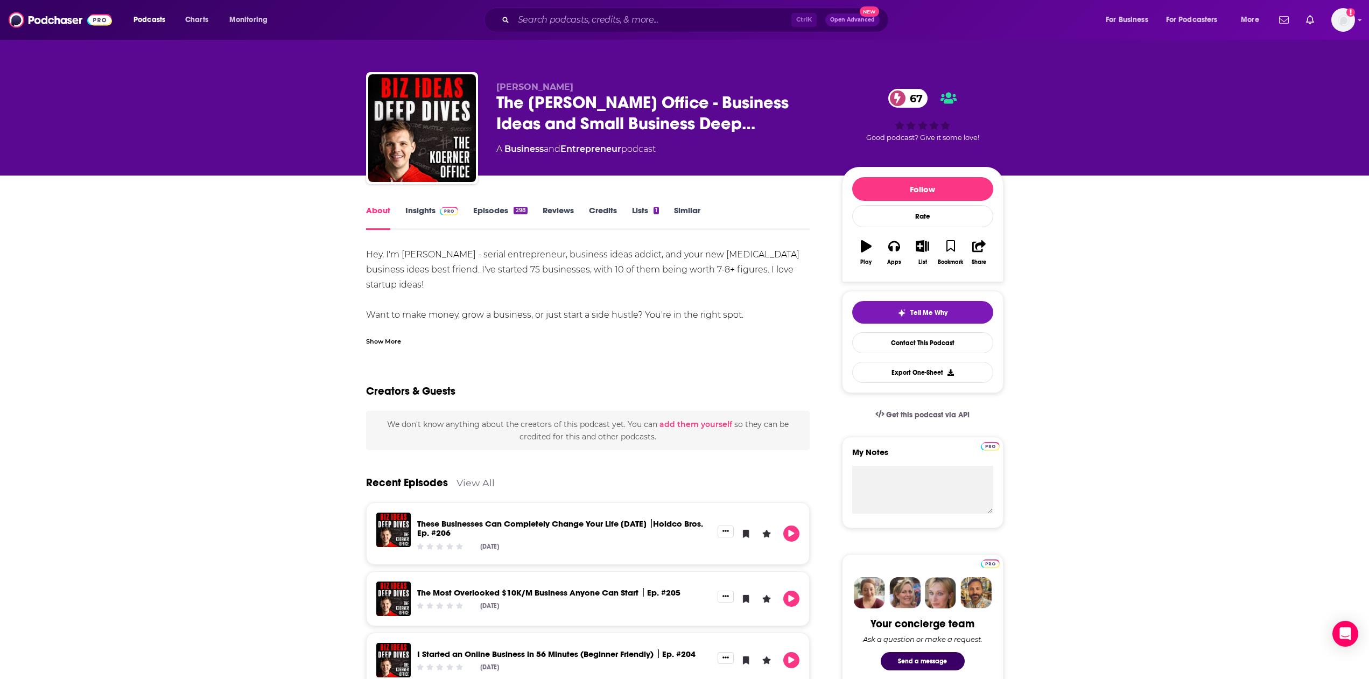
click at [382, 344] on div "Show More" at bounding box center [383, 340] width 35 height 10
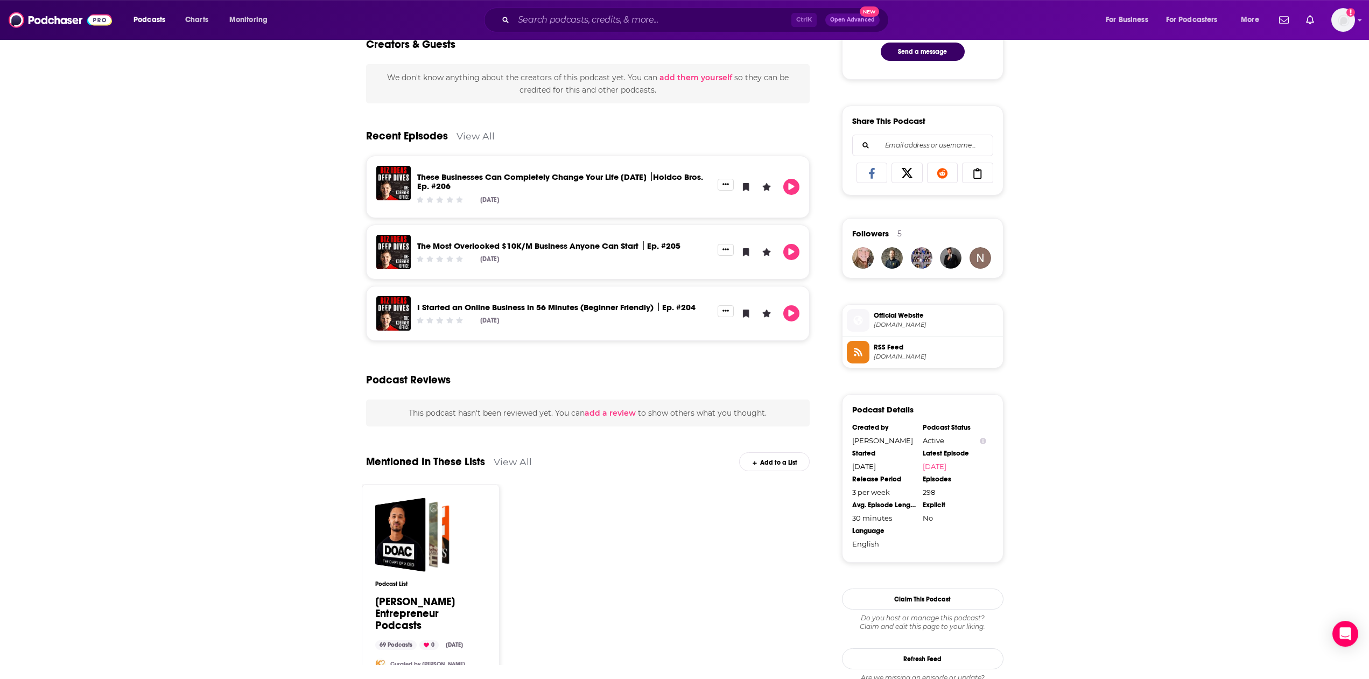
scroll to position [582, 0]
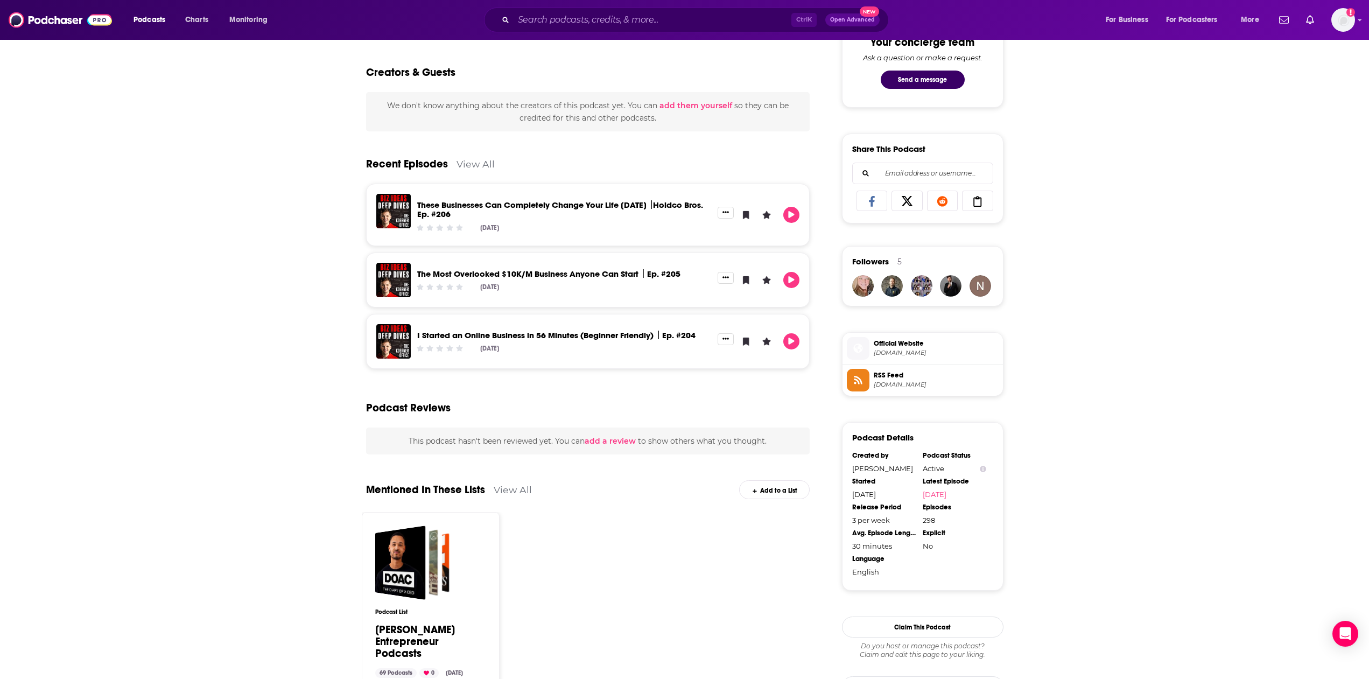
click at [901, 354] on span "[DOMAIN_NAME]" at bounding box center [936, 353] width 125 height 8
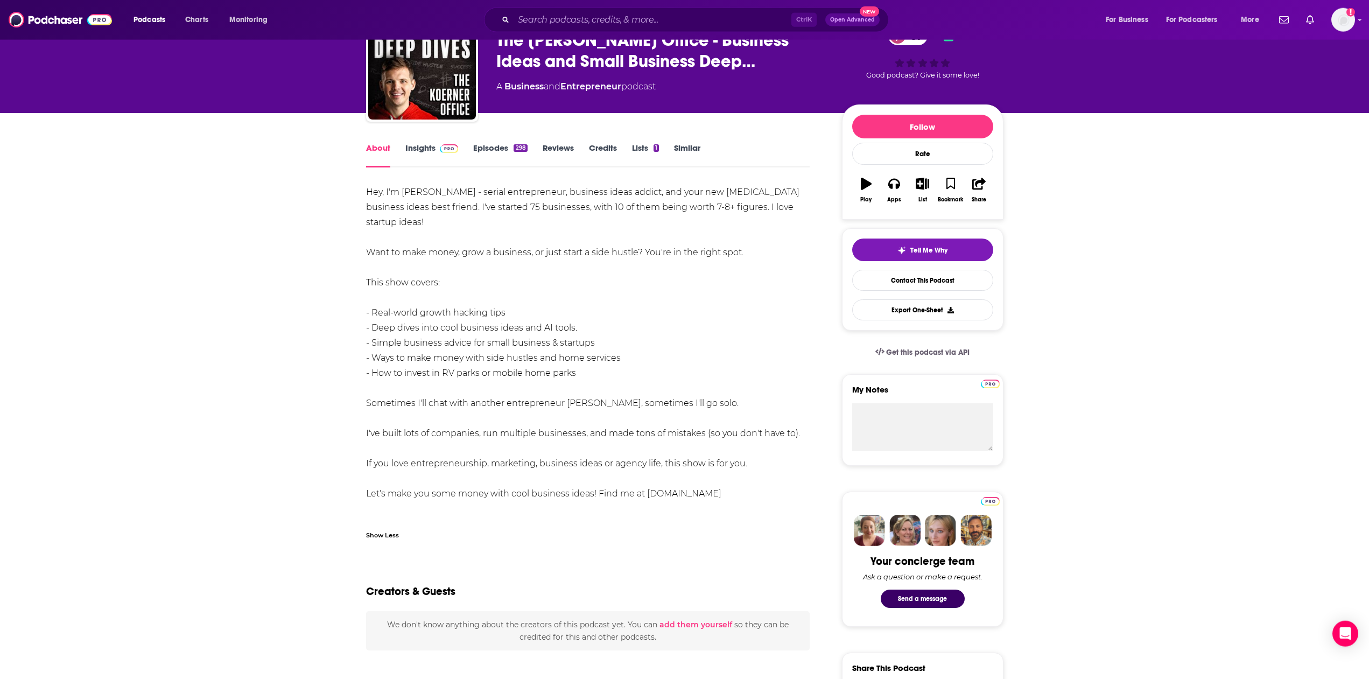
scroll to position [0, 0]
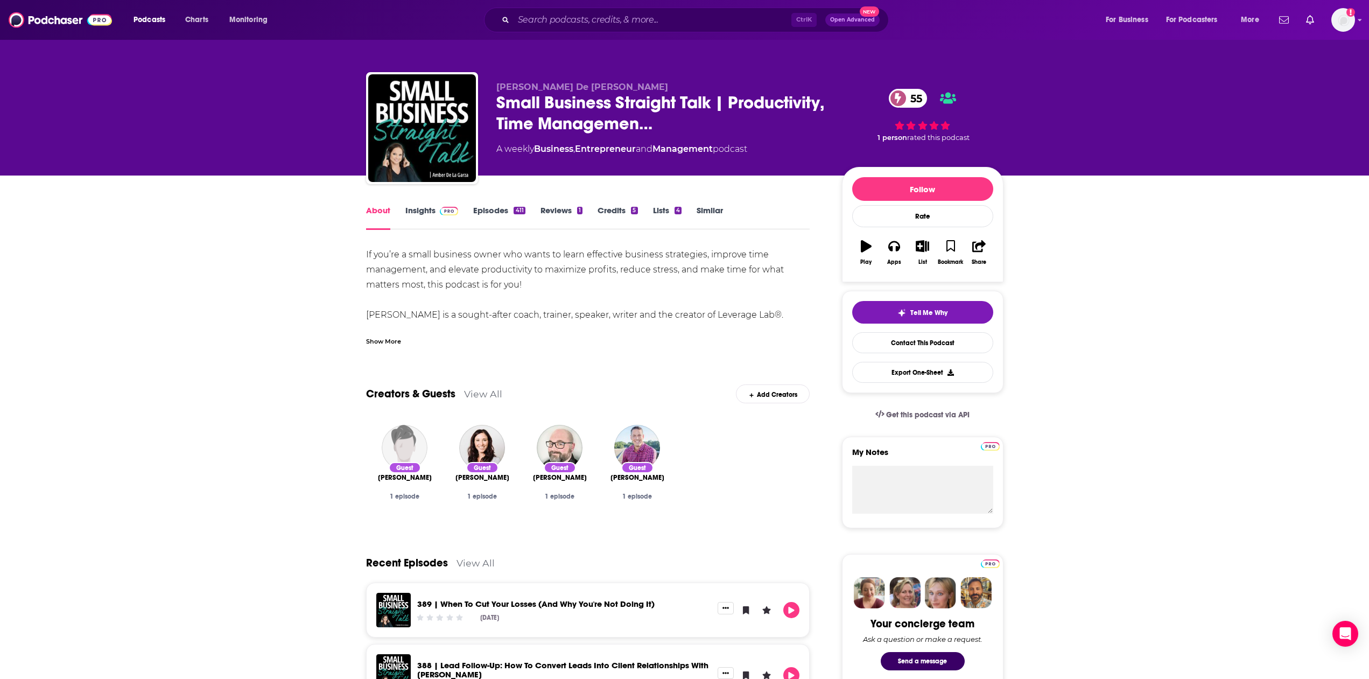
scroll to position [659, 0]
